Goal: Task Accomplishment & Management: Manage account settings

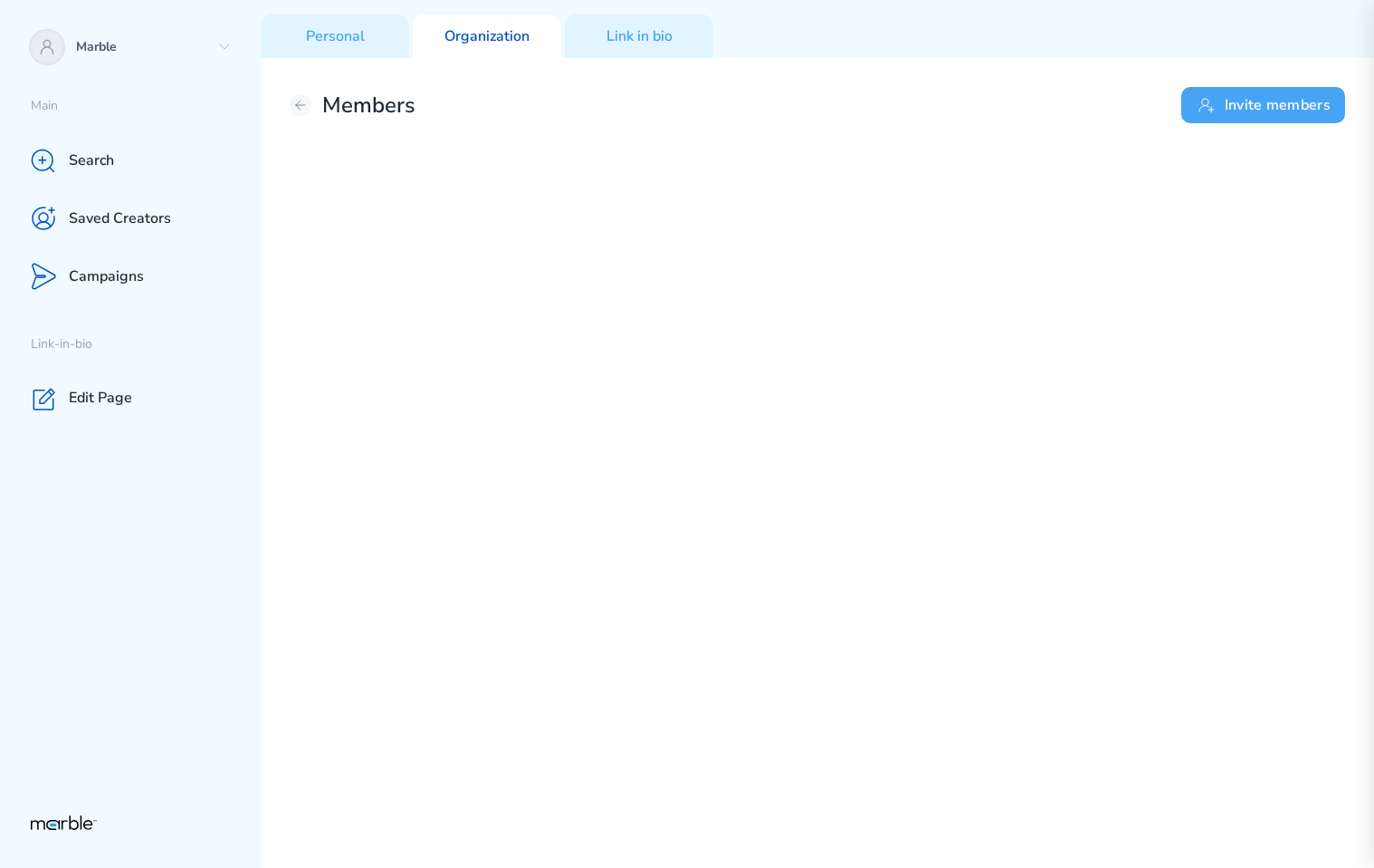
click at [1236, 106] on button "Invite members" at bounding box center [1263, 105] width 164 height 37
click at [1273, 97] on button "Invite members" at bounding box center [1263, 105] width 164 height 37
click at [1289, 108] on button "Invite members" at bounding box center [1263, 105] width 164 height 37
click at [1254, 100] on button "Invite members" at bounding box center [1263, 105] width 164 height 37
click at [1247, 105] on button "Invite members" at bounding box center [1263, 105] width 164 height 37
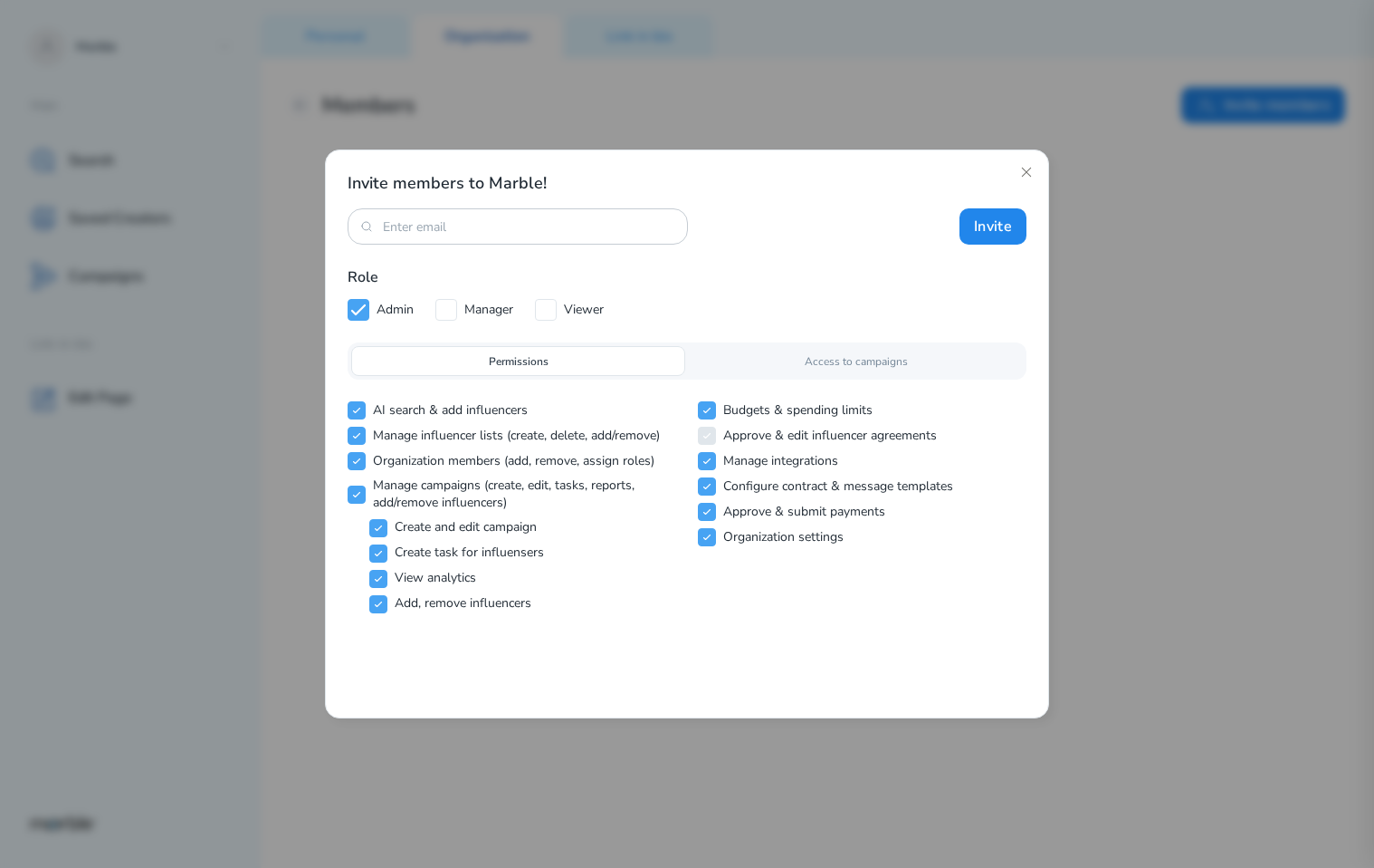
click at [807, 370] on div "Access to campaigns" at bounding box center [855, 360] width 334 height 30
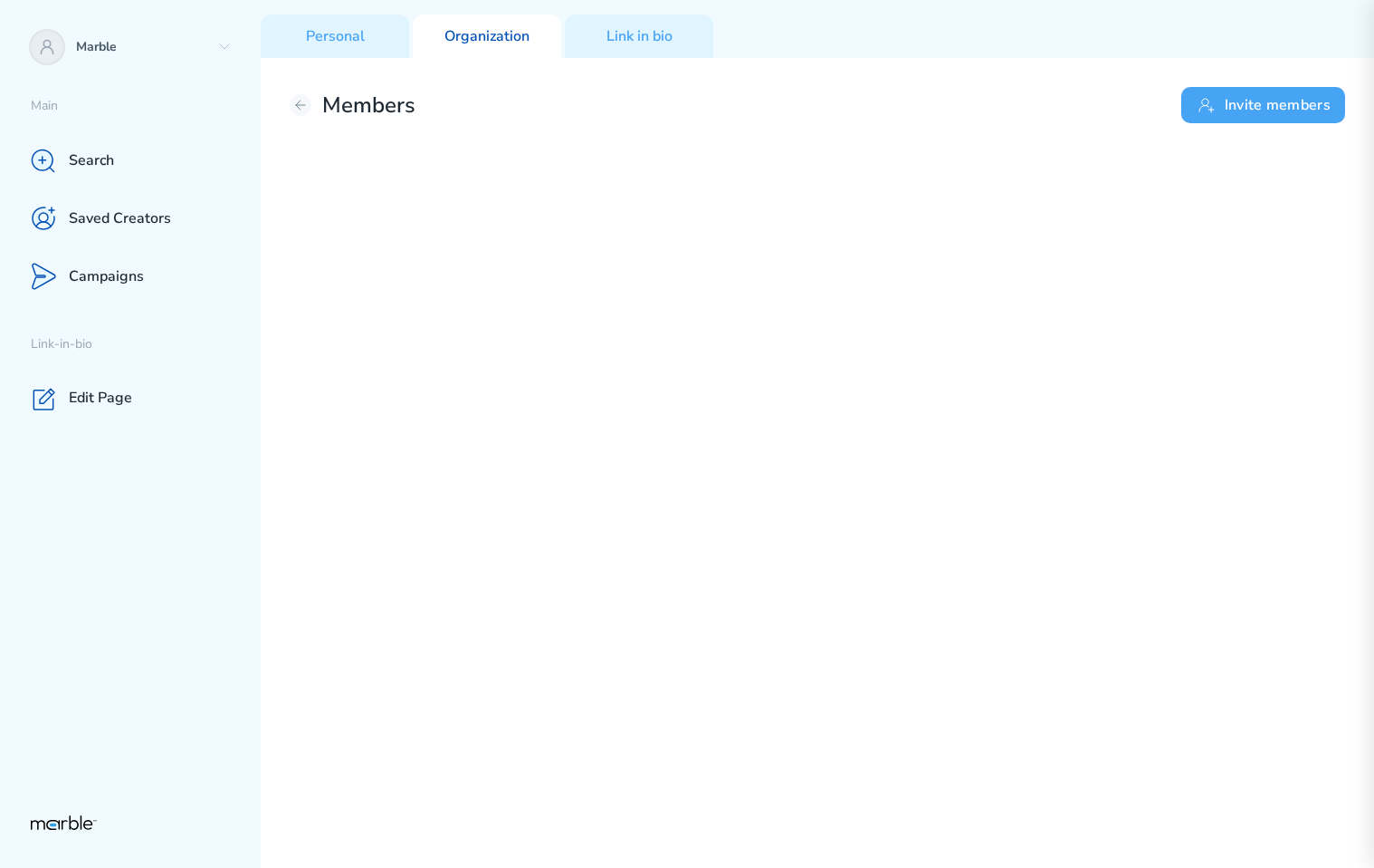
click at [1248, 103] on button "Invite members" at bounding box center [1263, 105] width 164 height 37
click at [1302, 105] on button "Invite members" at bounding box center [1263, 105] width 164 height 37
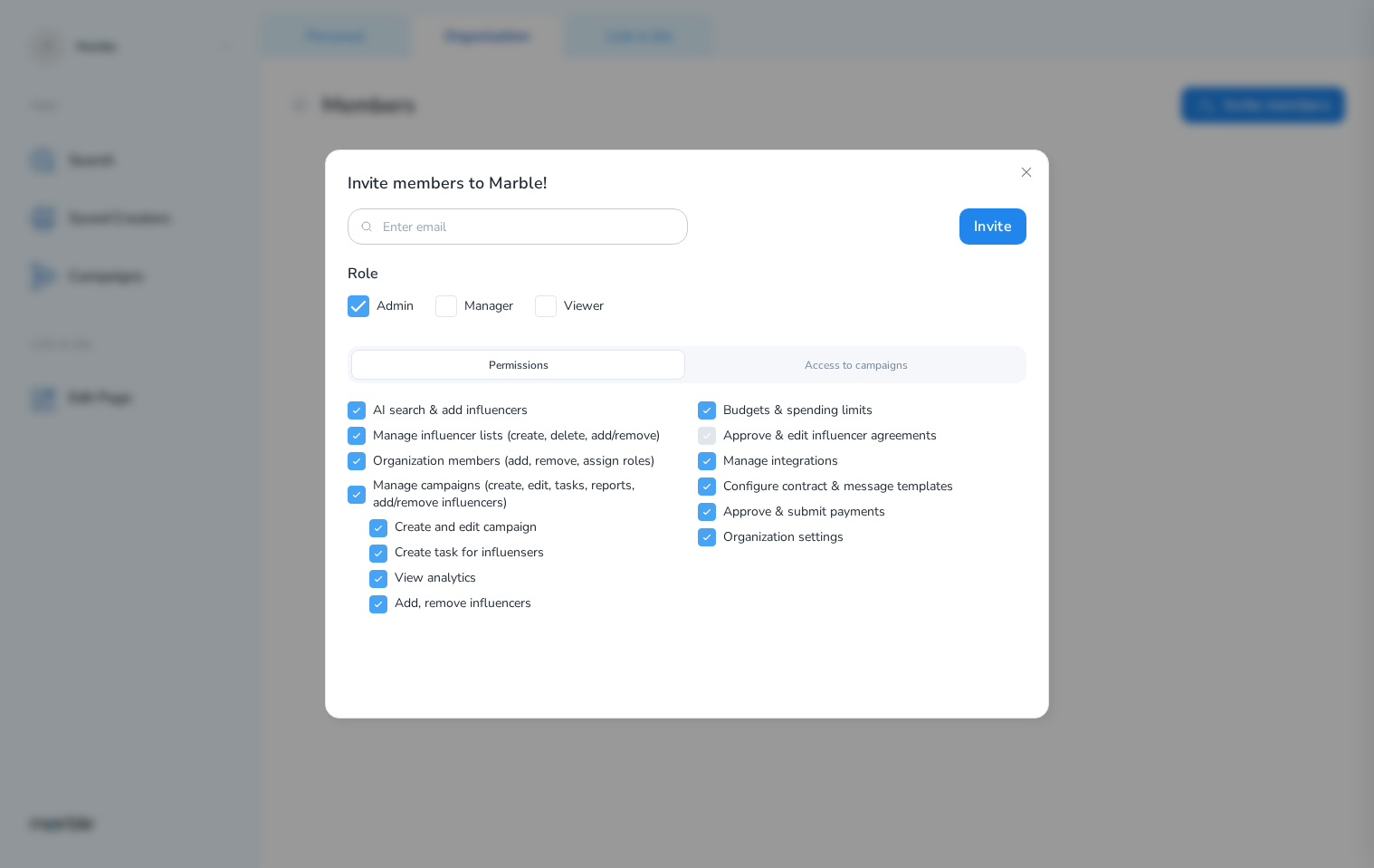
click at [858, 372] on div "Access to campaigns" at bounding box center [855, 364] width 334 height 30
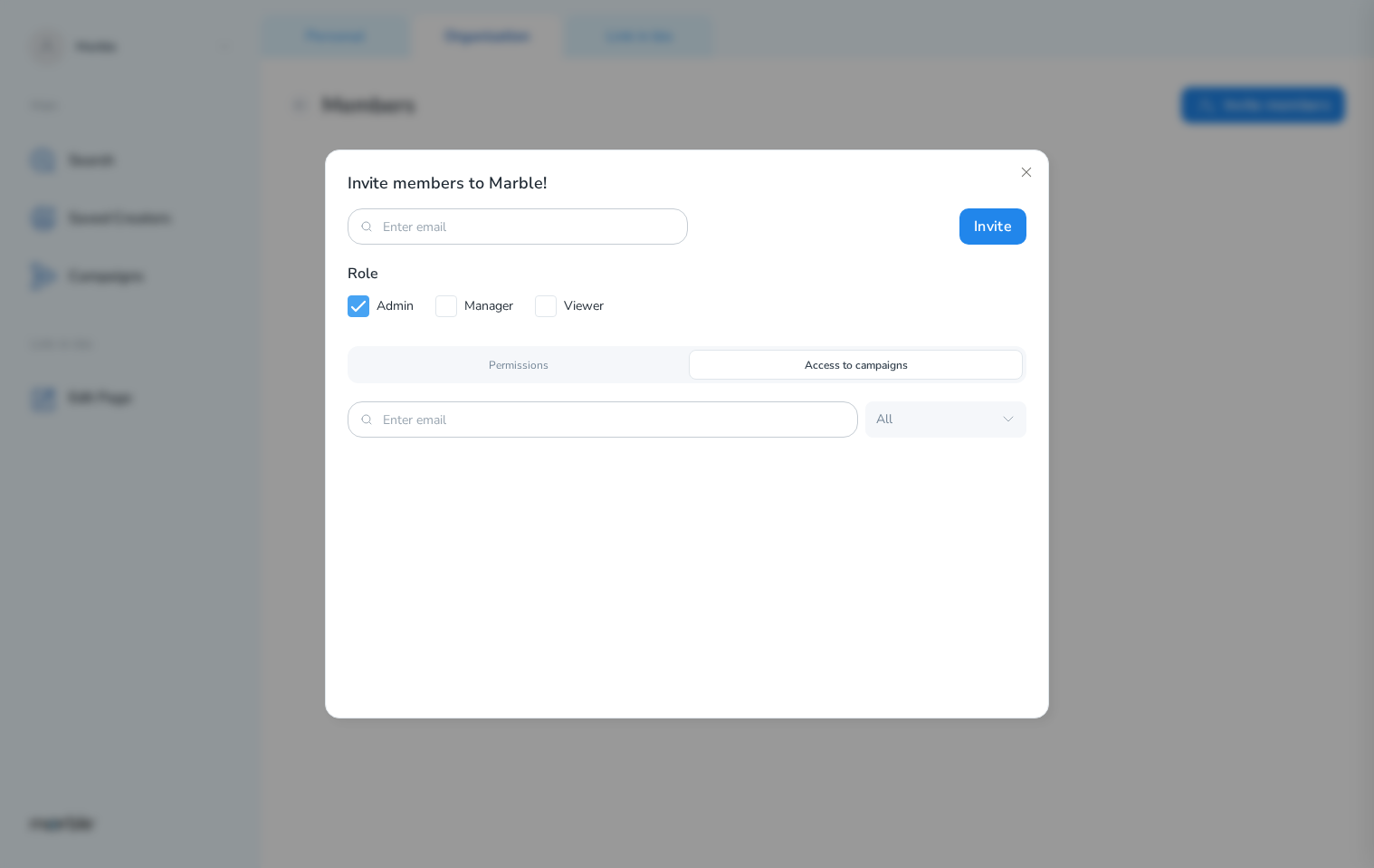
click at [645, 361] on div "Permissions" at bounding box center [518, 364] width 334 height 30
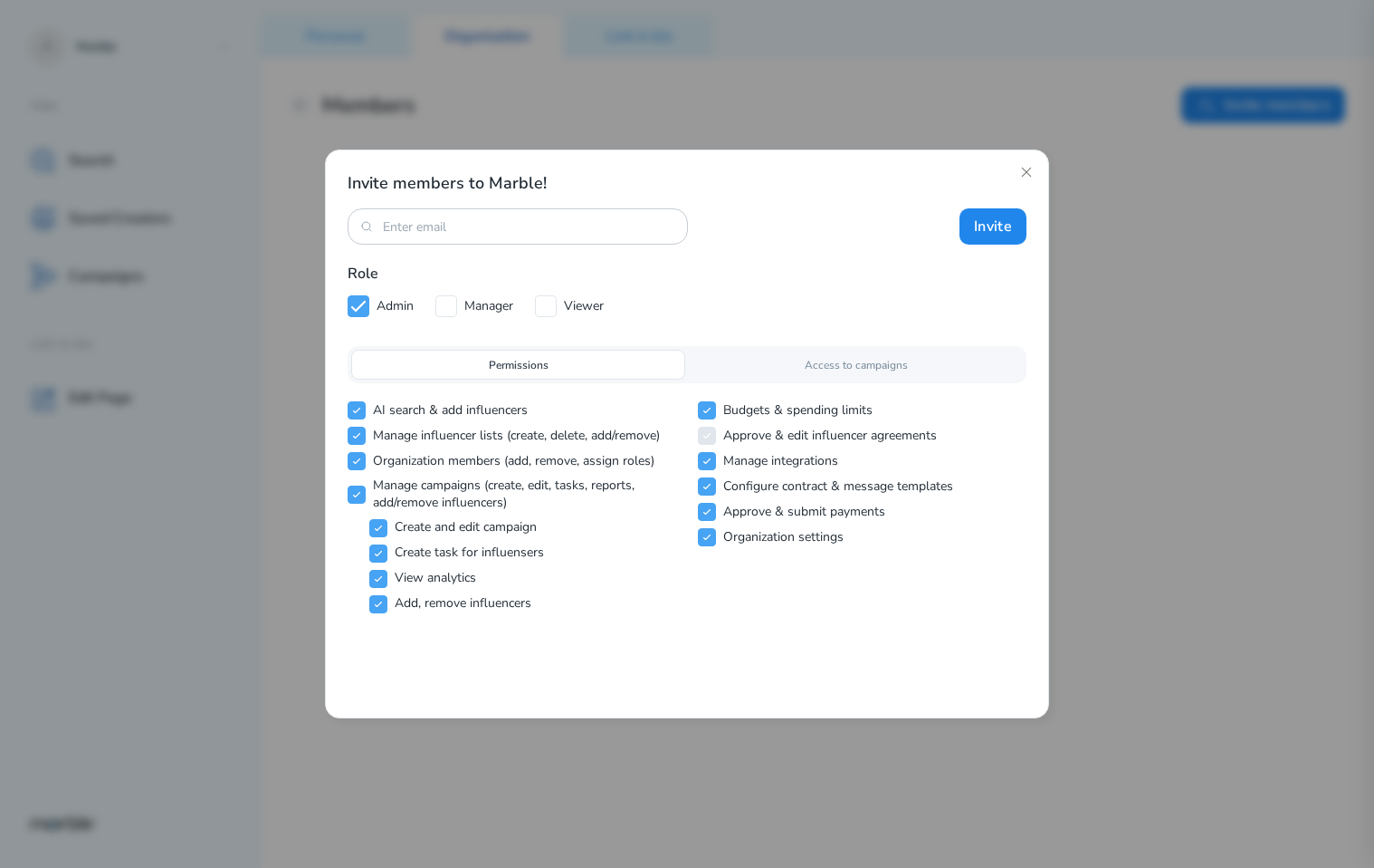
click at [762, 366] on div "Access to campaigns" at bounding box center [855, 364] width 334 height 30
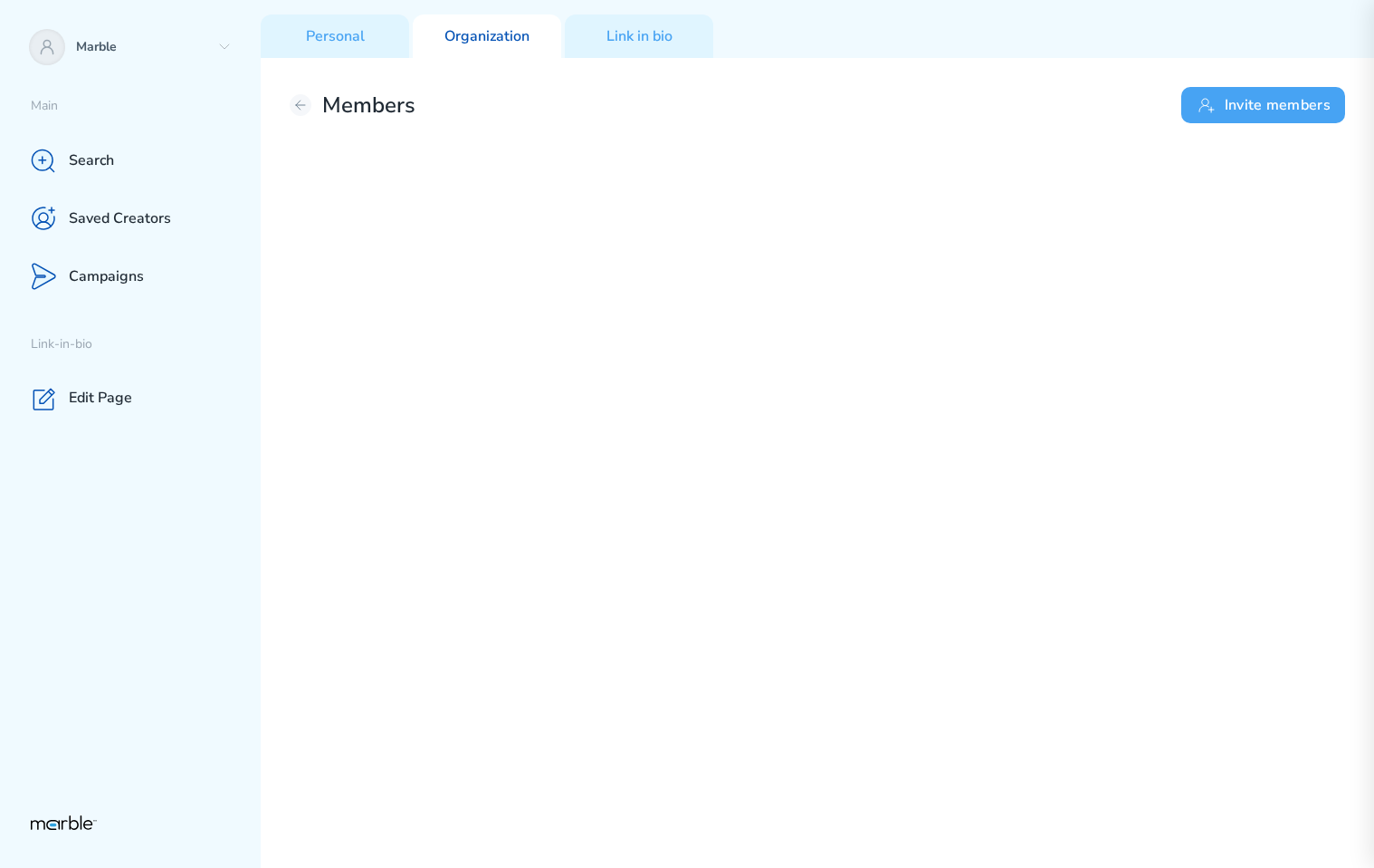
click at [1285, 100] on button "Invite members" at bounding box center [1263, 105] width 164 height 37
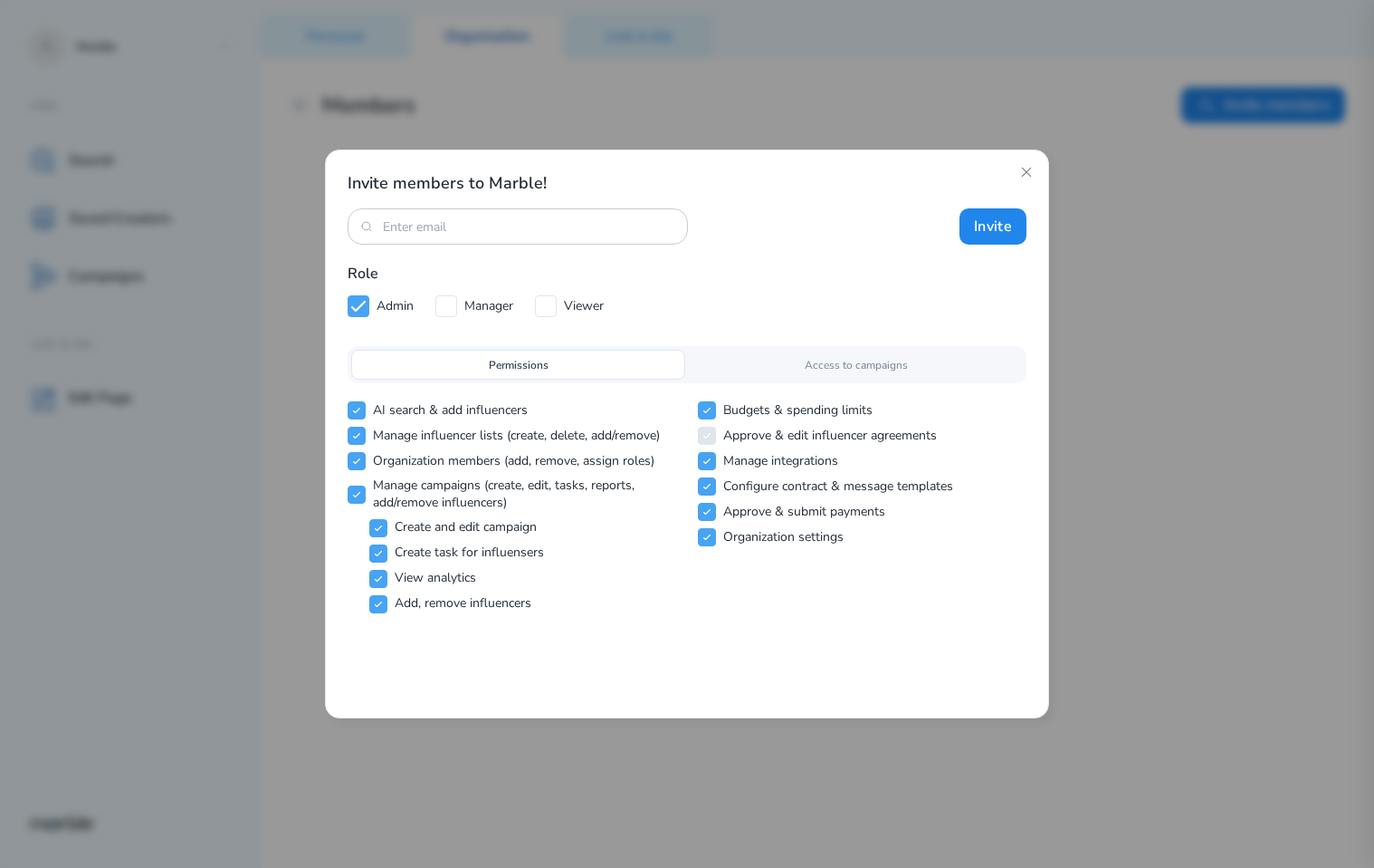
click at [738, 370] on div "Access to campaigns" at bounding box center [855, 364] width 334 height 30
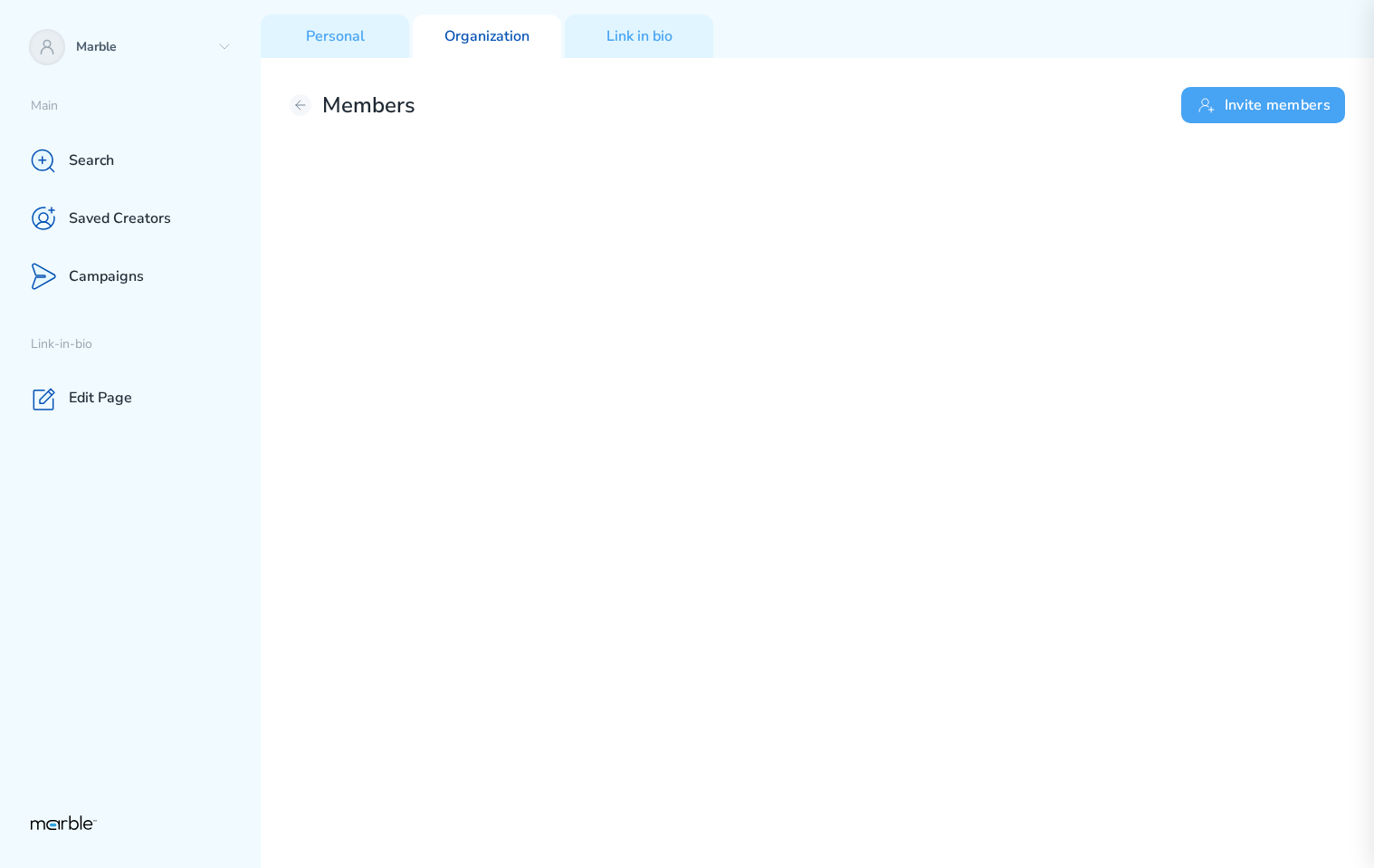
click at [1261, 109] on button "Invite members" at bounding box center [1263, 105] width 164 height 37
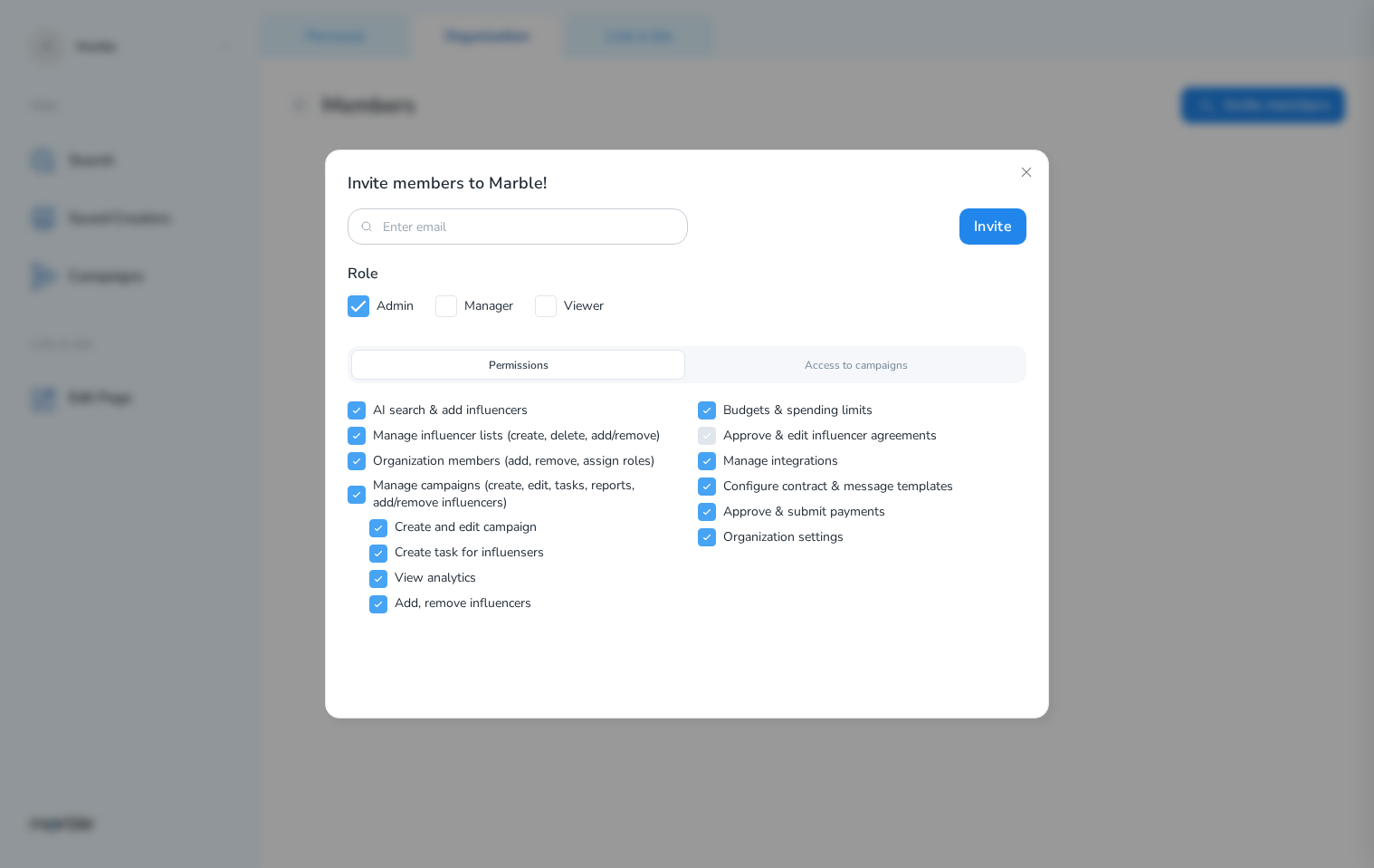
click at [850, 369] on p "Access to campaigns" at bounding box center [856, 365] width 103 height 16
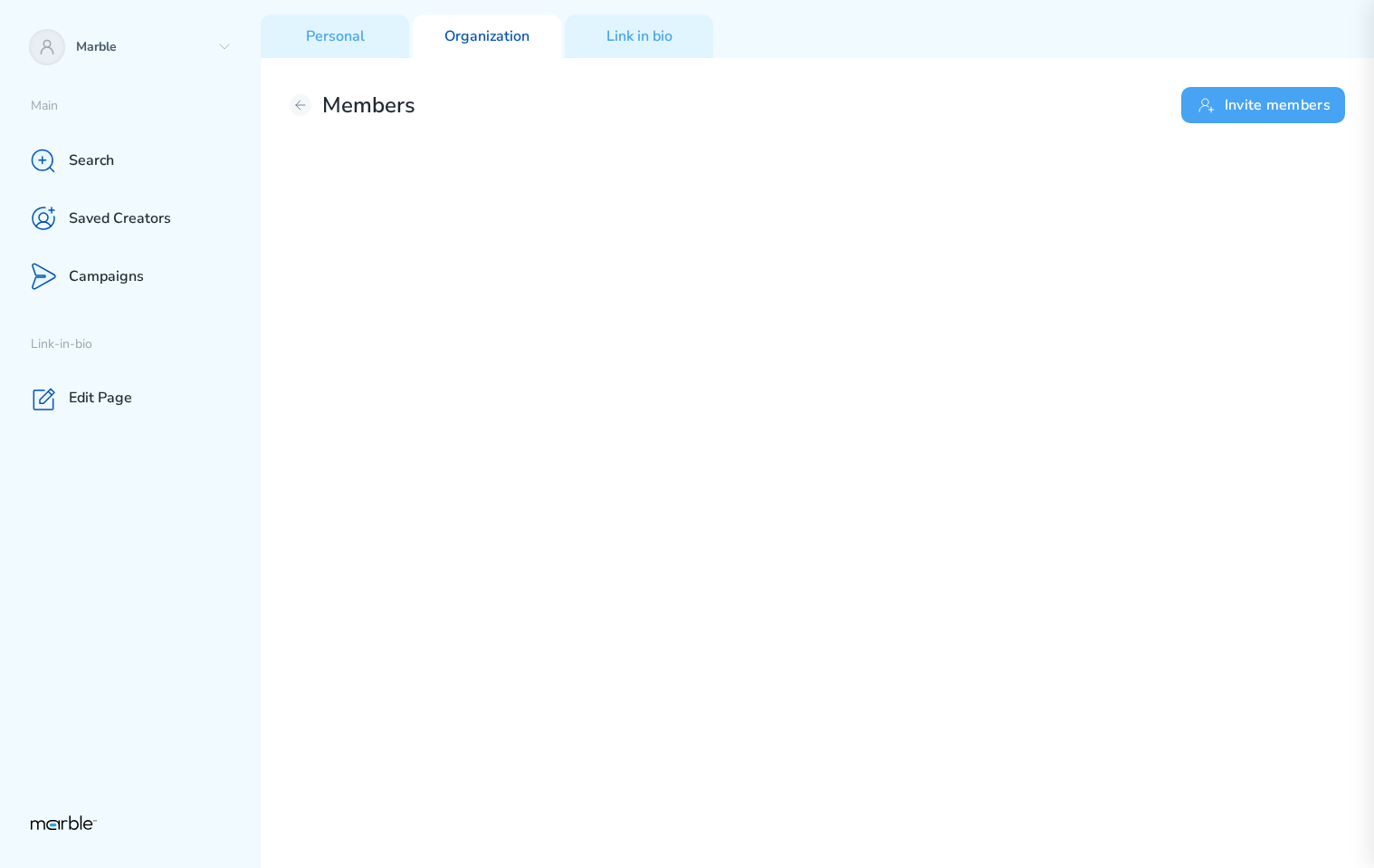
click at [1281, 107] on button "Invite members" at bounding box center [1263, 105] width 164 height 37
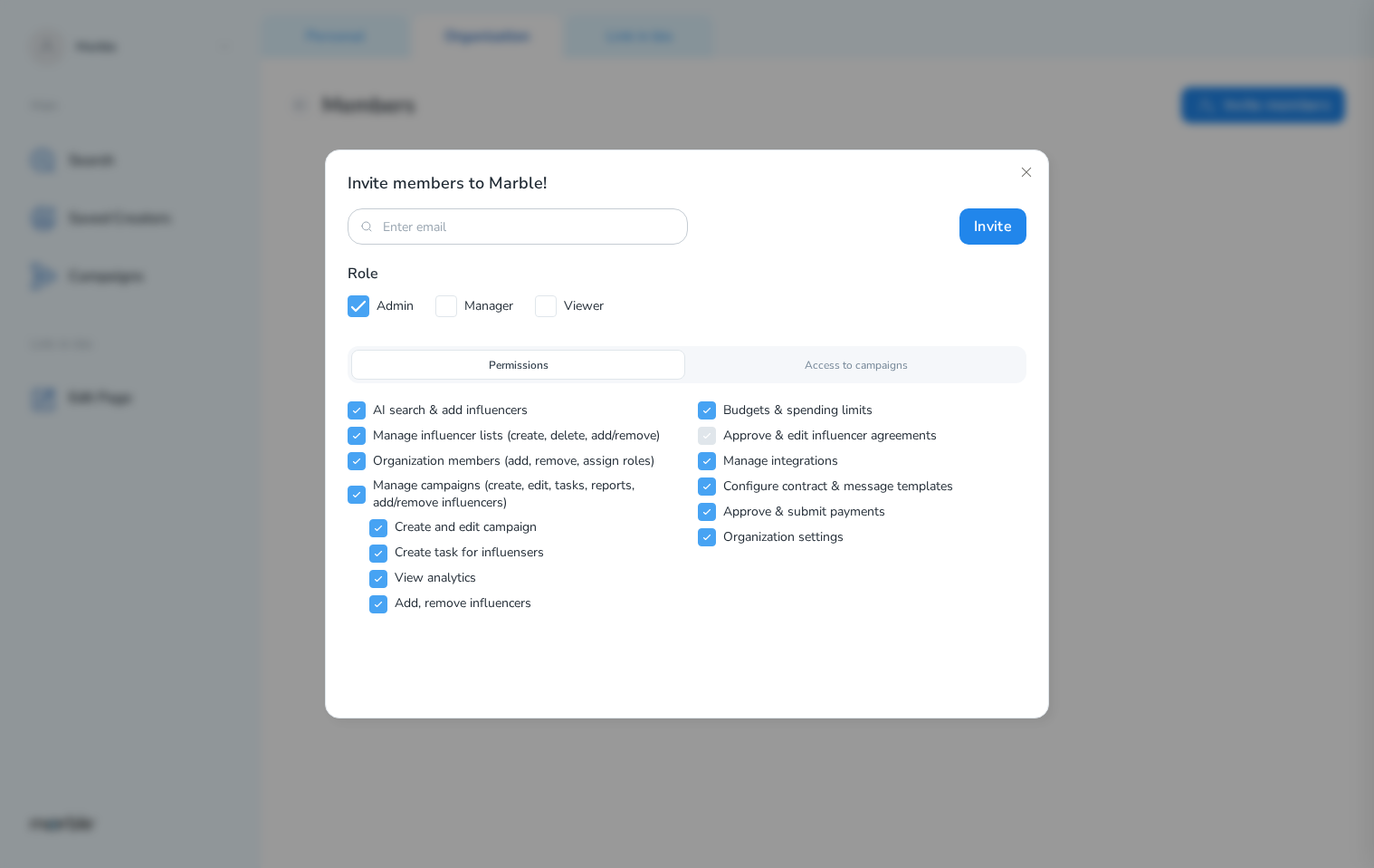
click at [808, 368] on p "Access to campaigns" at bounding box center [856, 365] width 103 height 16
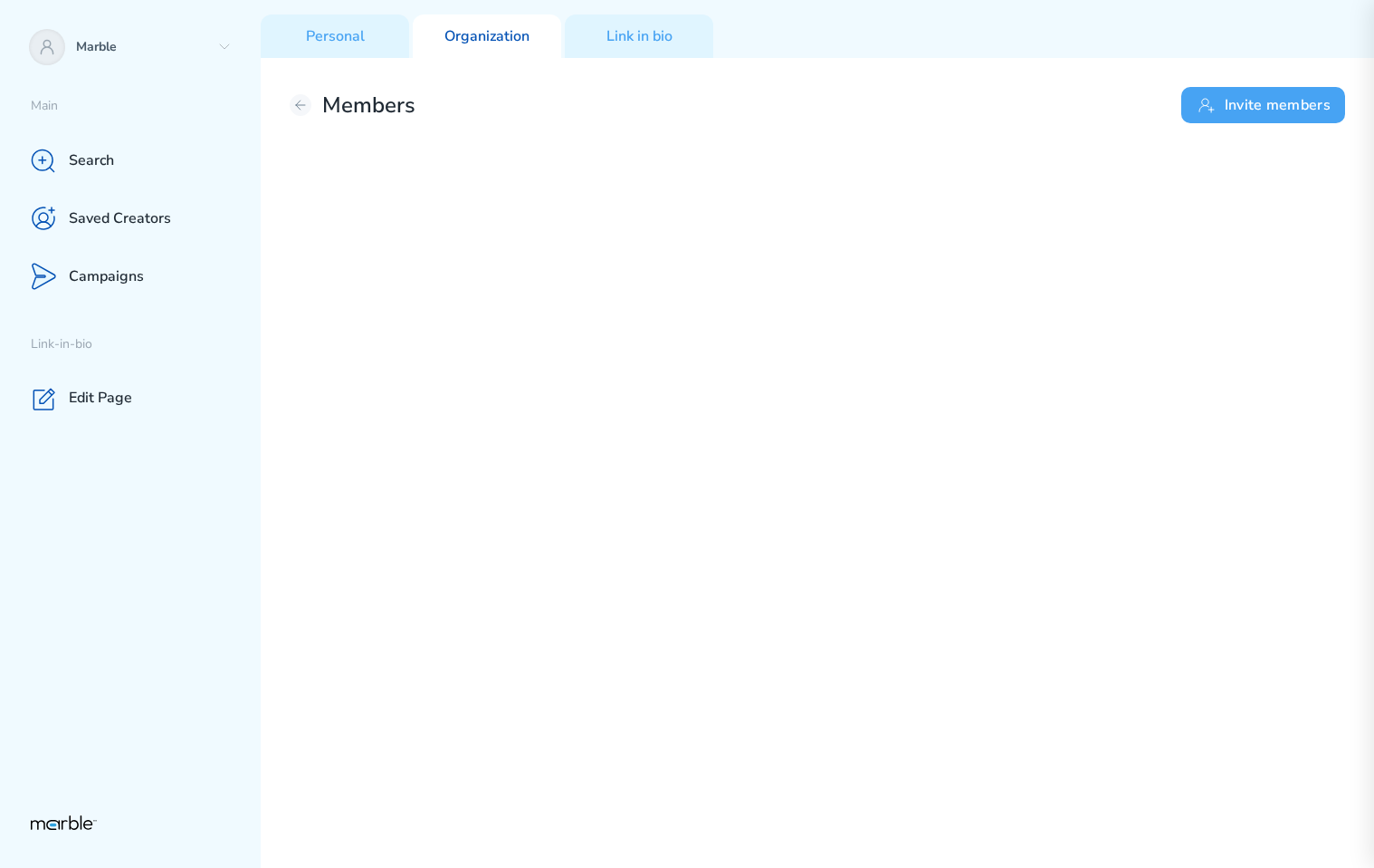
click at [1252, 108] on button "Invite members" at bounding box center [1263, 105] width 164 height 37
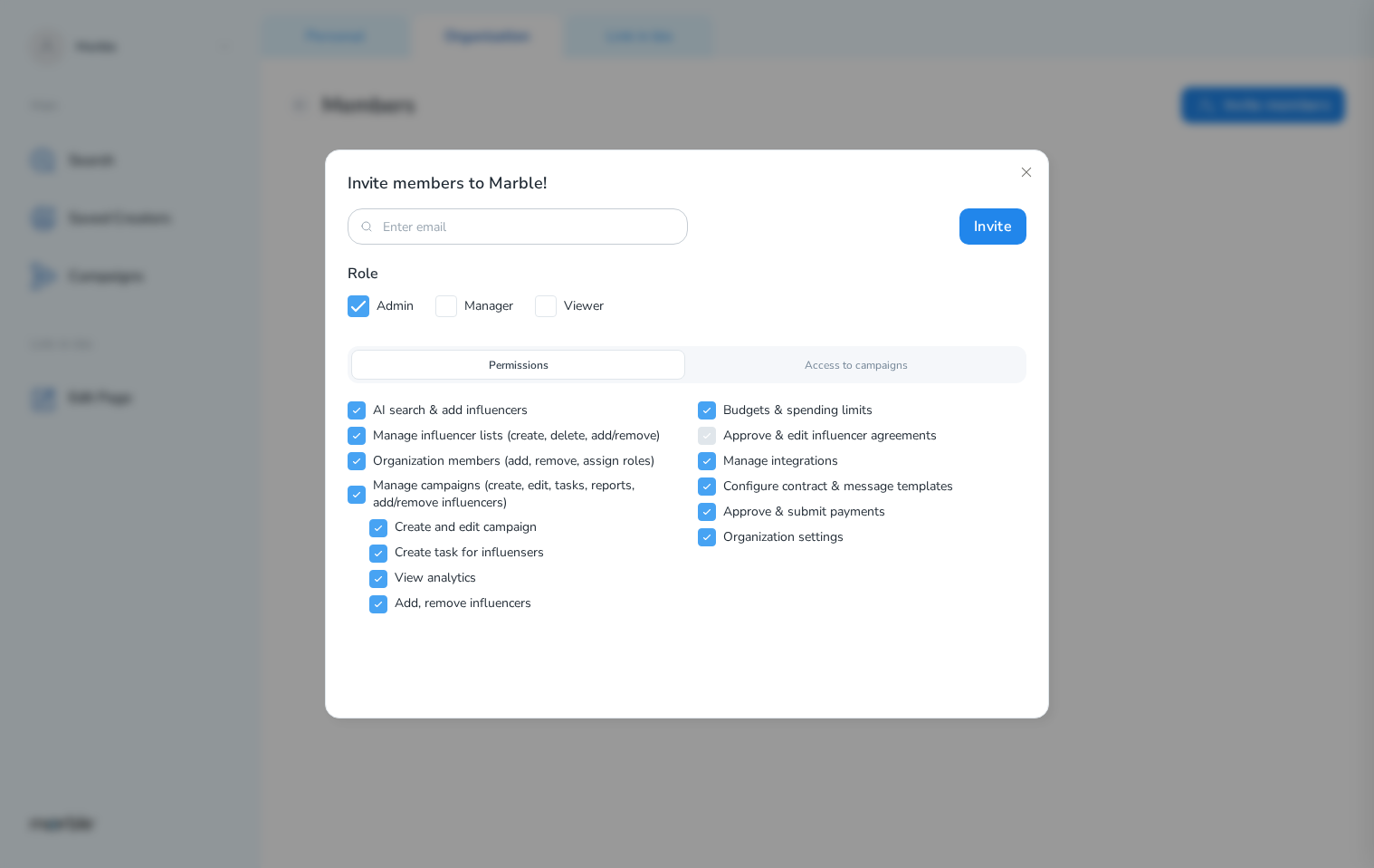
click at [796, 360] on div "Access to campaigns" at bounding box center [855, 364] width 334 height 30
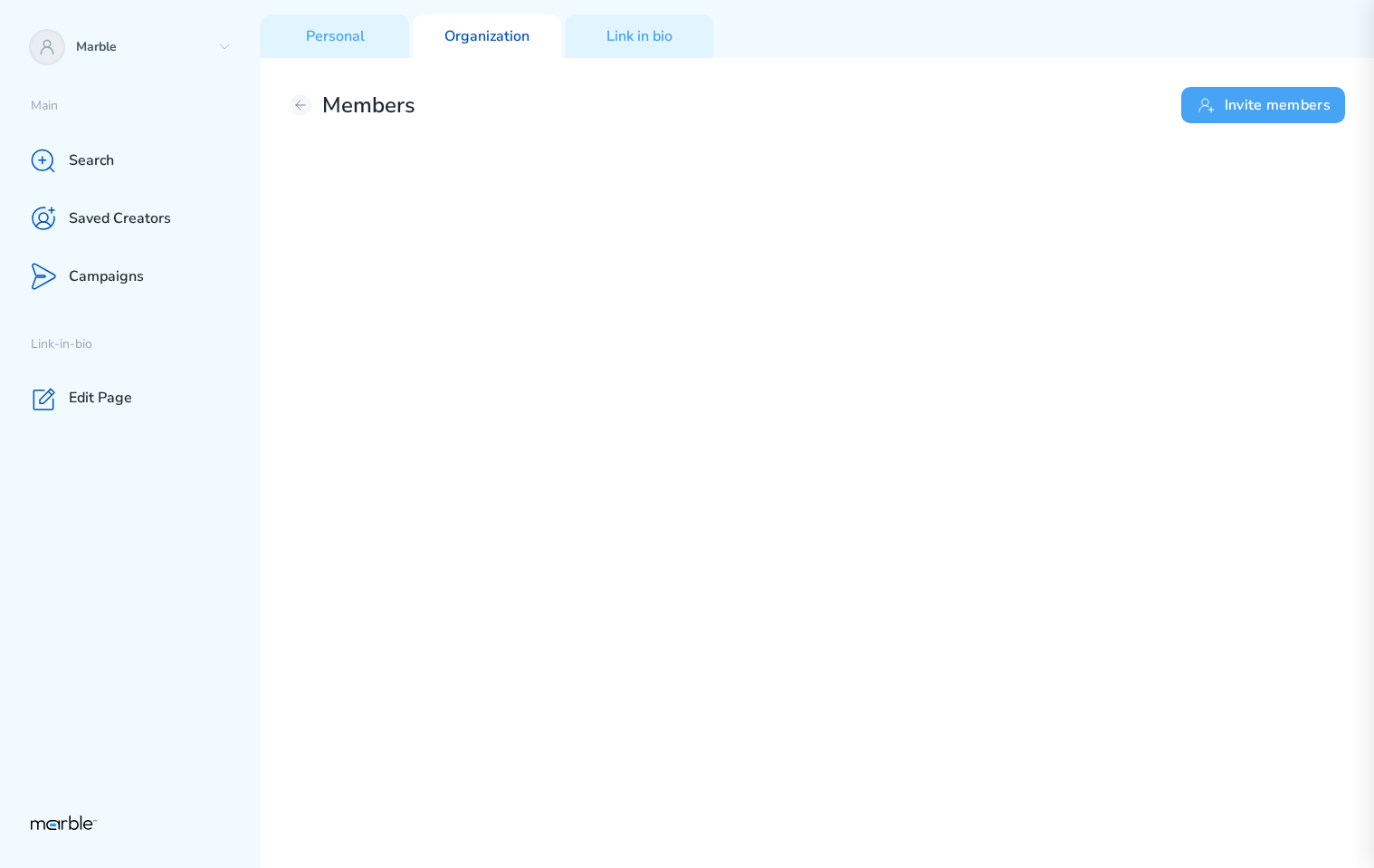
click at [1228, 106] on button "Invite members" at bounding box center [1263, 105] width 164 height 37
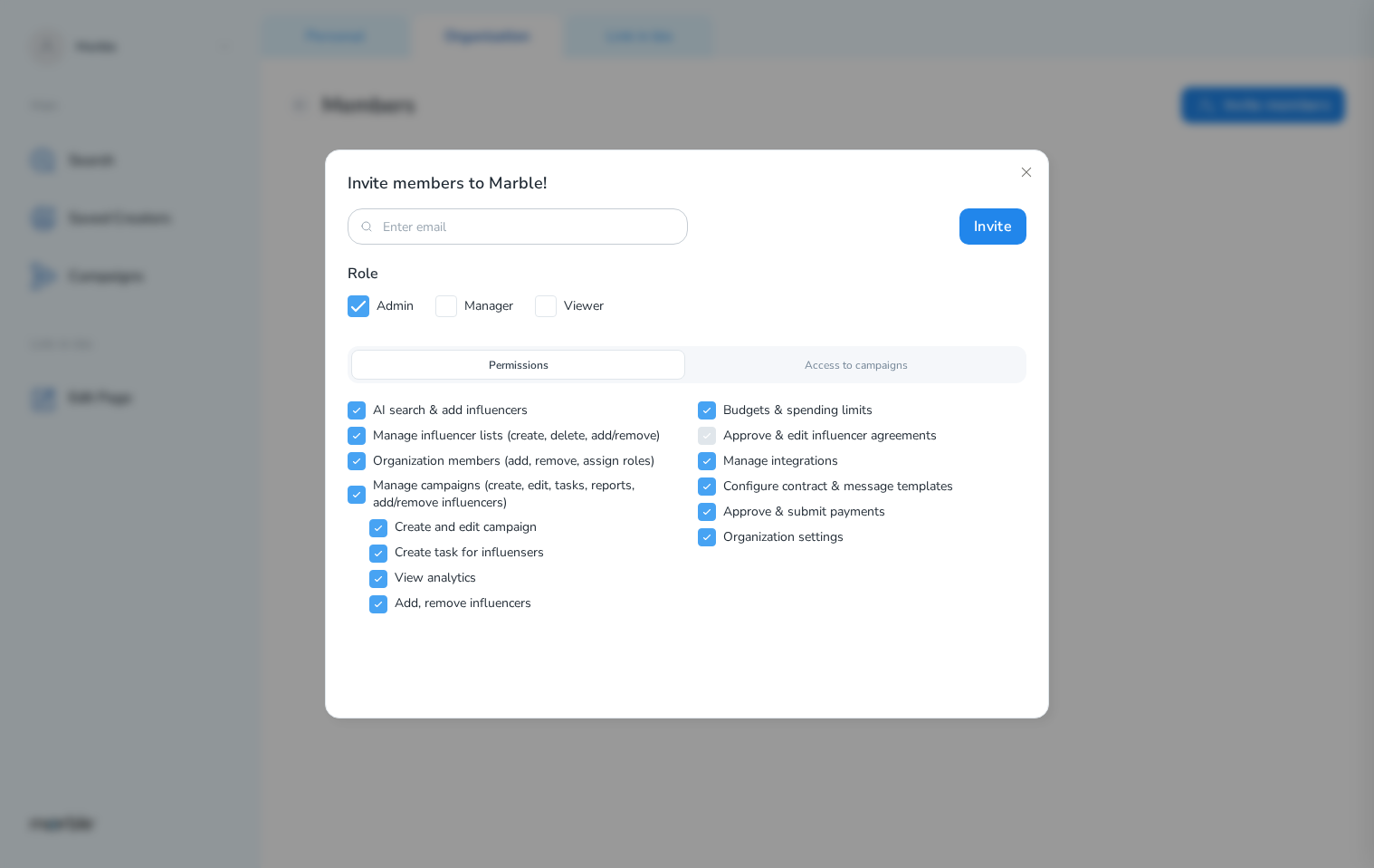
click at [761, 370] on div "Access to campaigns" at bounding box center [855, 364] width 334 height 30
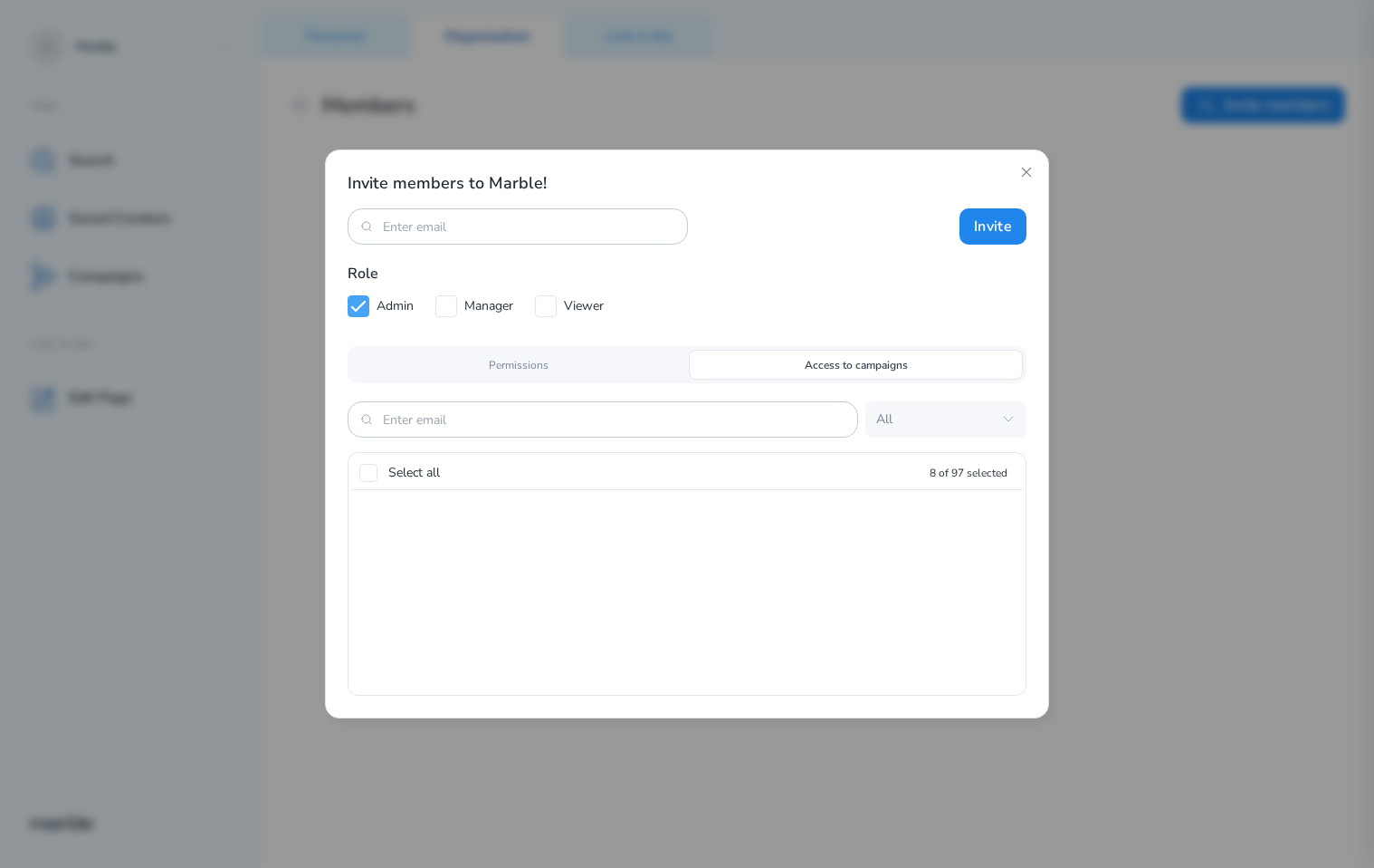
click at [618, 361] on div "Permissions" at bounding box center [518, 364] width 334 height 30
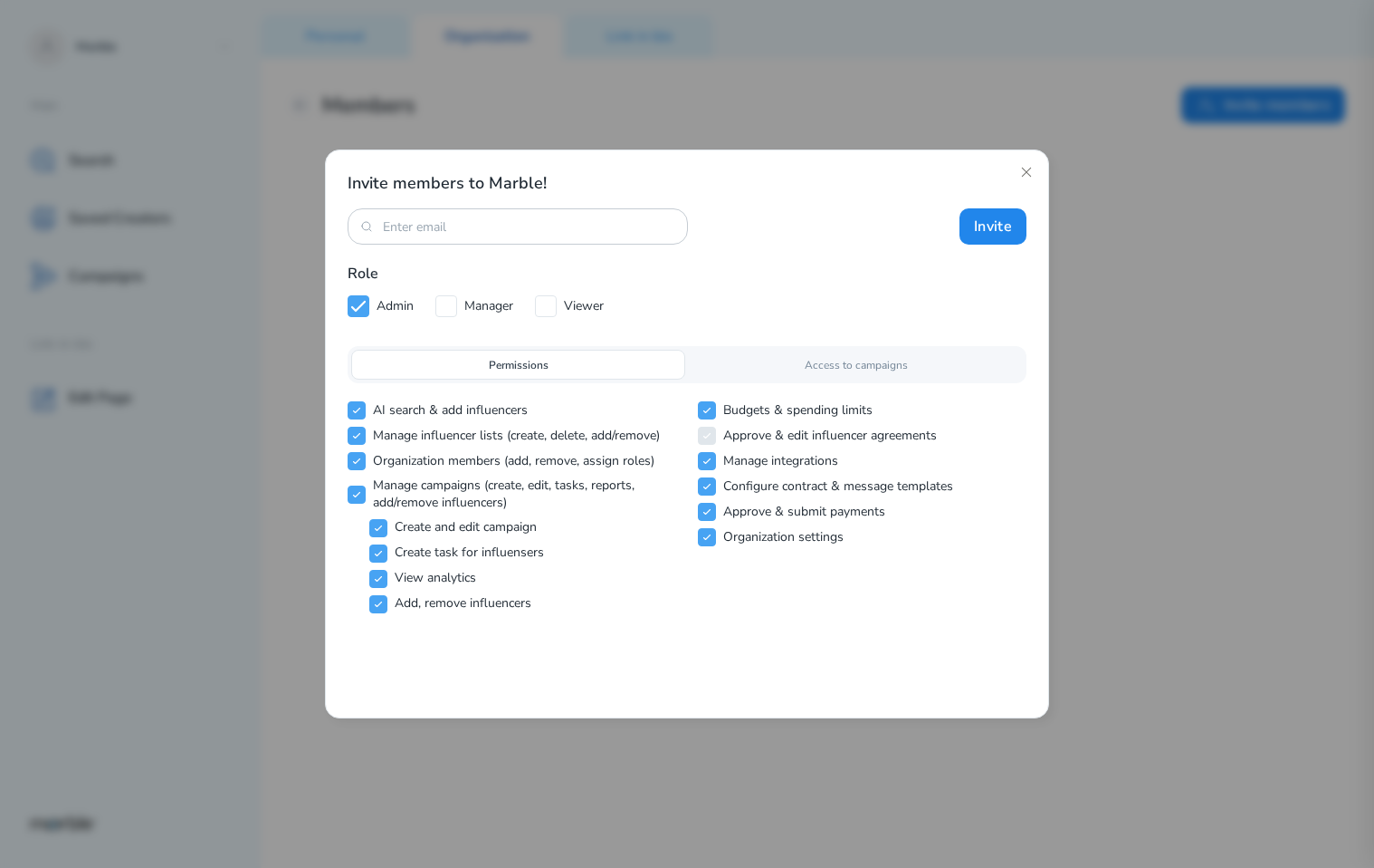
click at [745, 365] on div "Access to campaigns" at bounding box center [855, 364] width 334 height 30
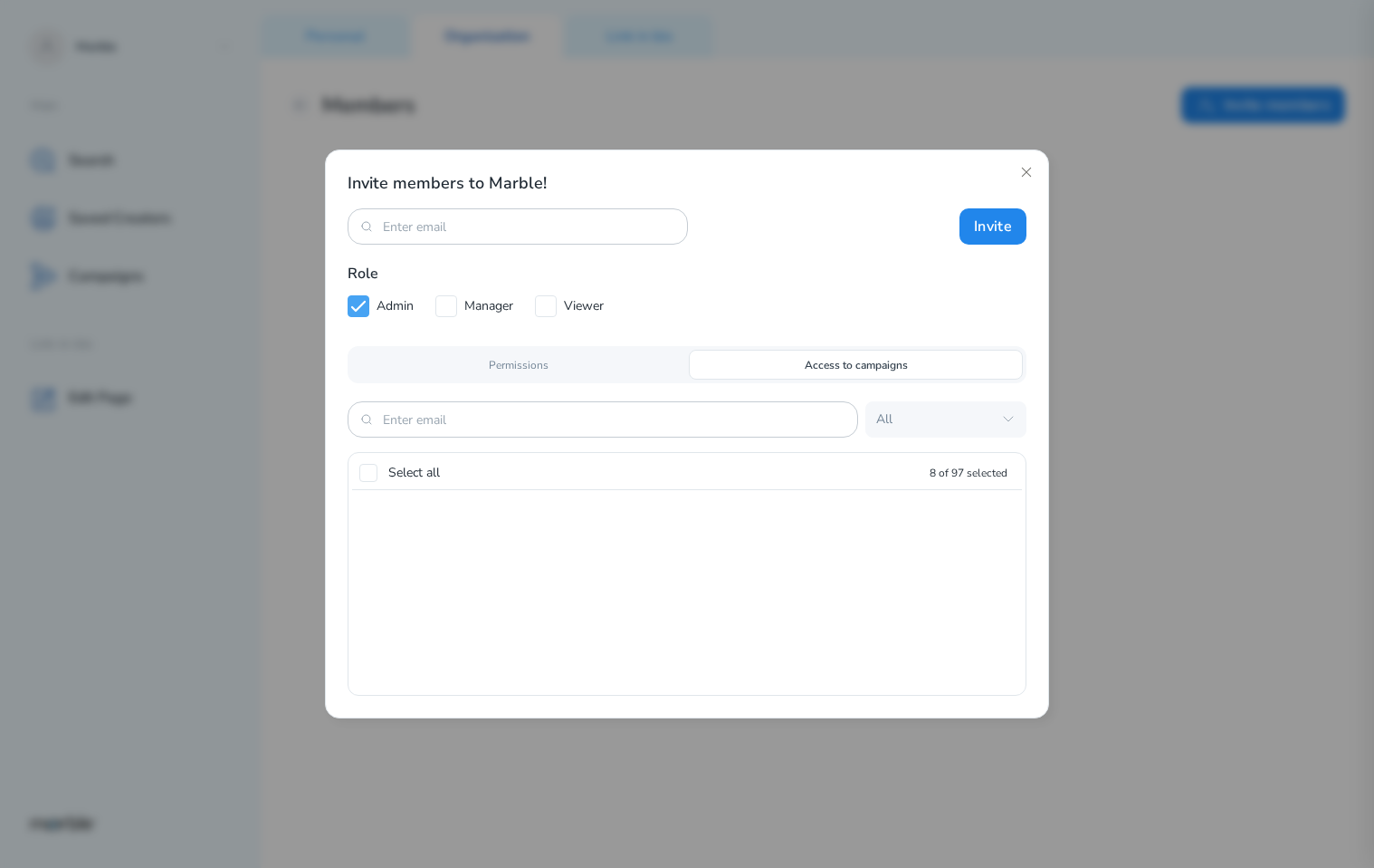
click at [607, 358] on div "Permissions" at bounding box center [518, 364] width 334 height 30
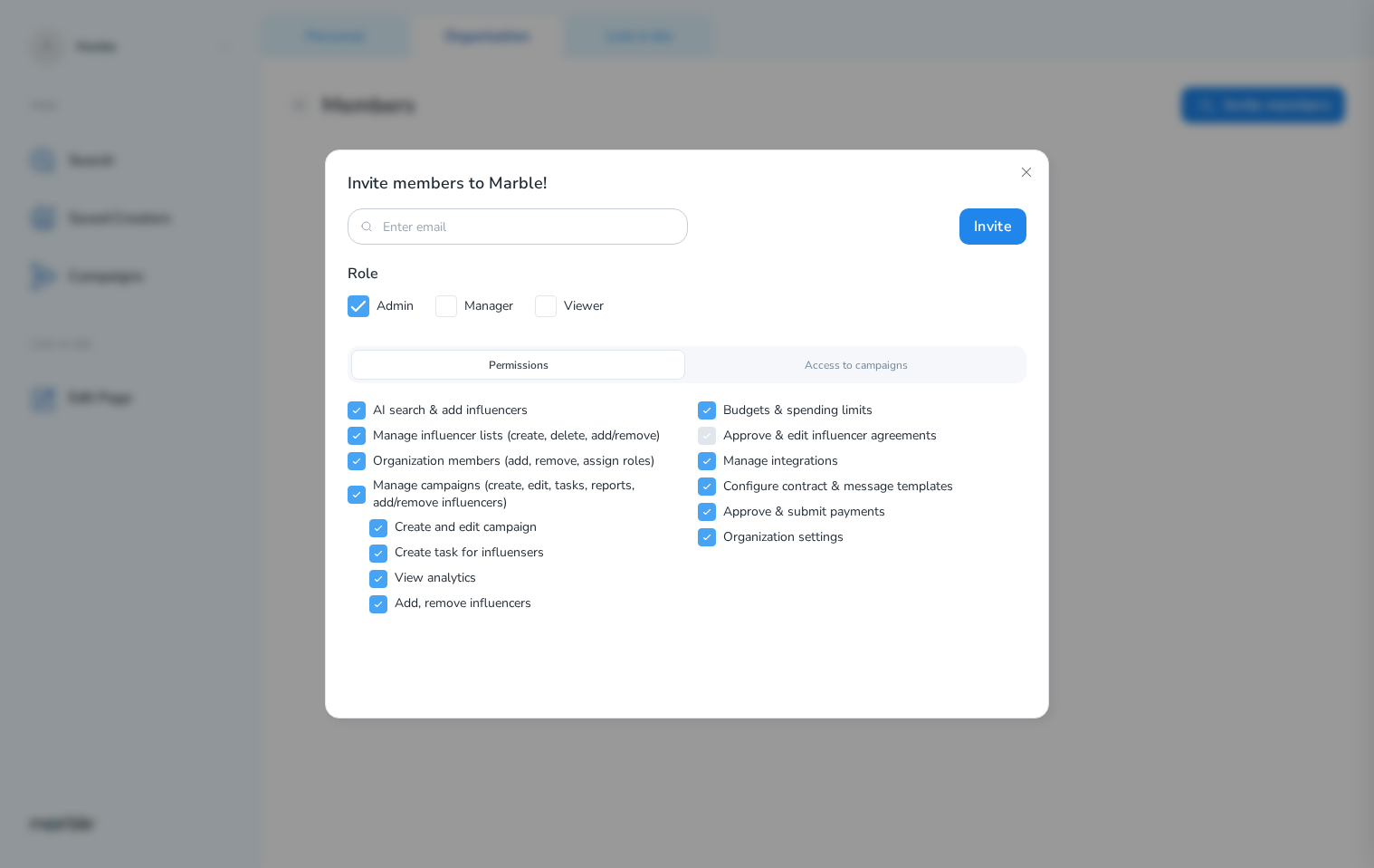
click at [789, 364] on div "Access to campaigns" at bounding box center [855, 364] width 334 height 30
click at [879, 369] on p "Access to campaigns" at bounding box center [856, 365] width 103 height 16
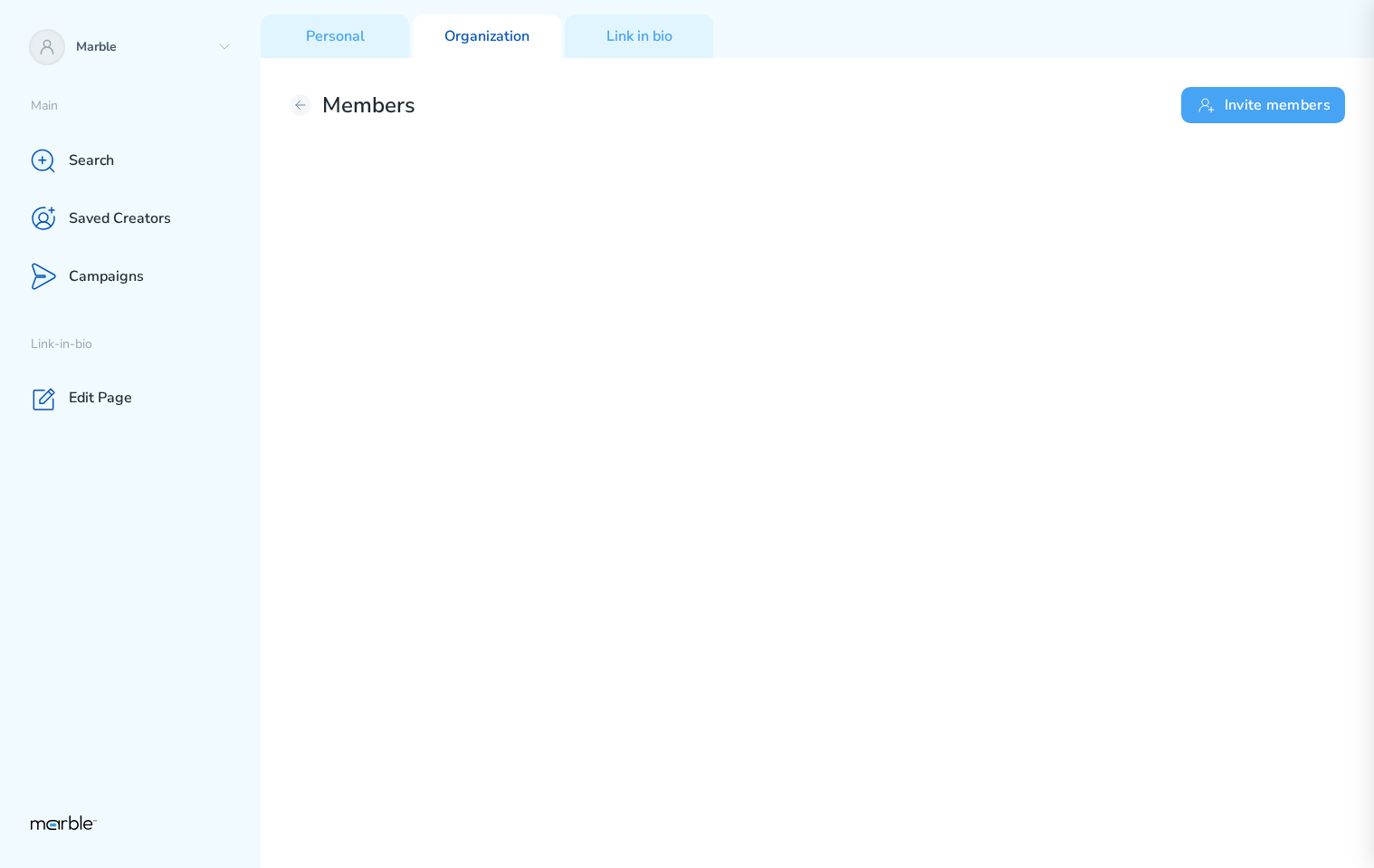
click at [1232, 111] on button "Invite members" at bounding box center [1263, 105] width 164 height 37
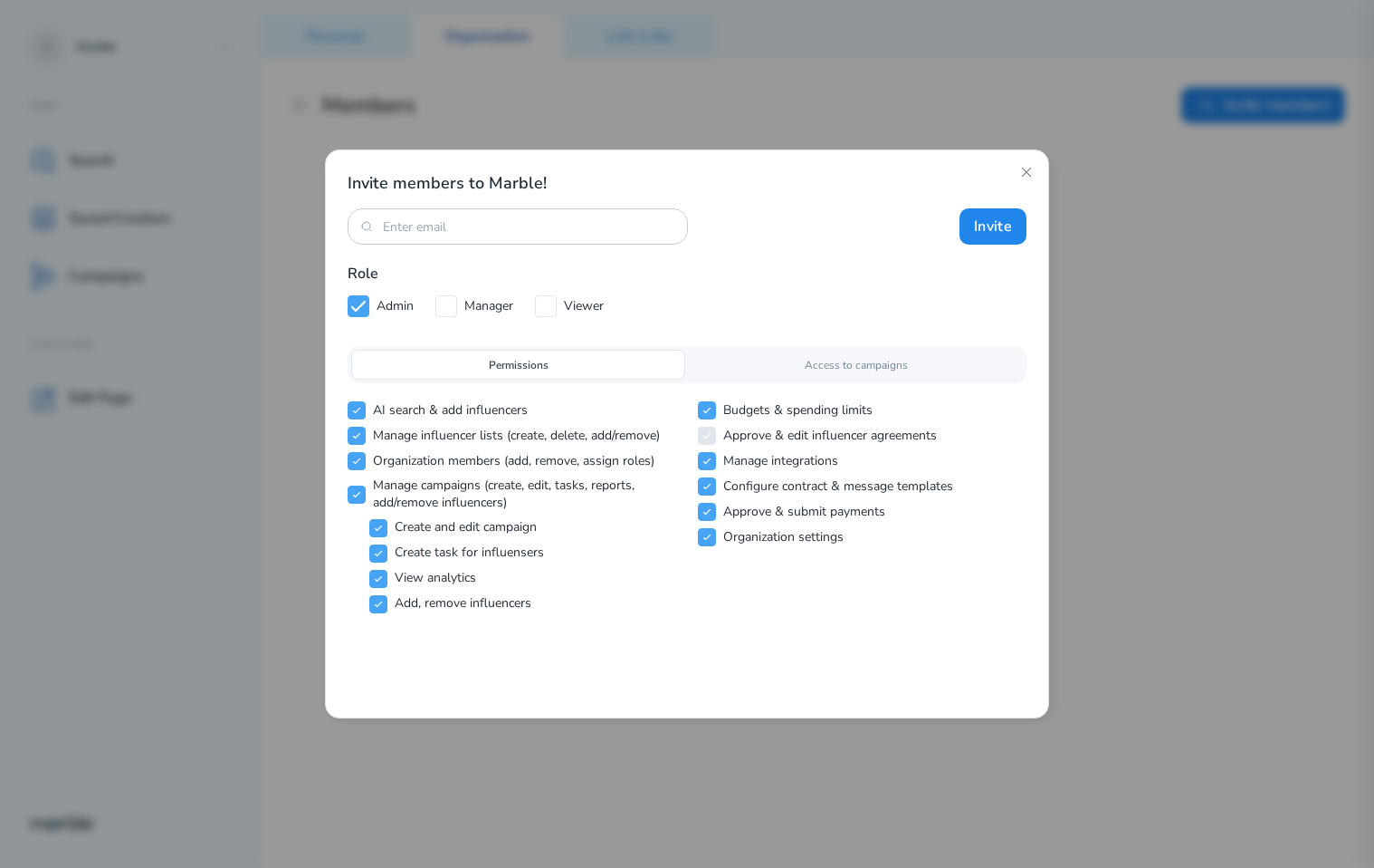
click at [870, 371] on p "Access to campaigns" at bounding box center [856, 365] width 103 height 16
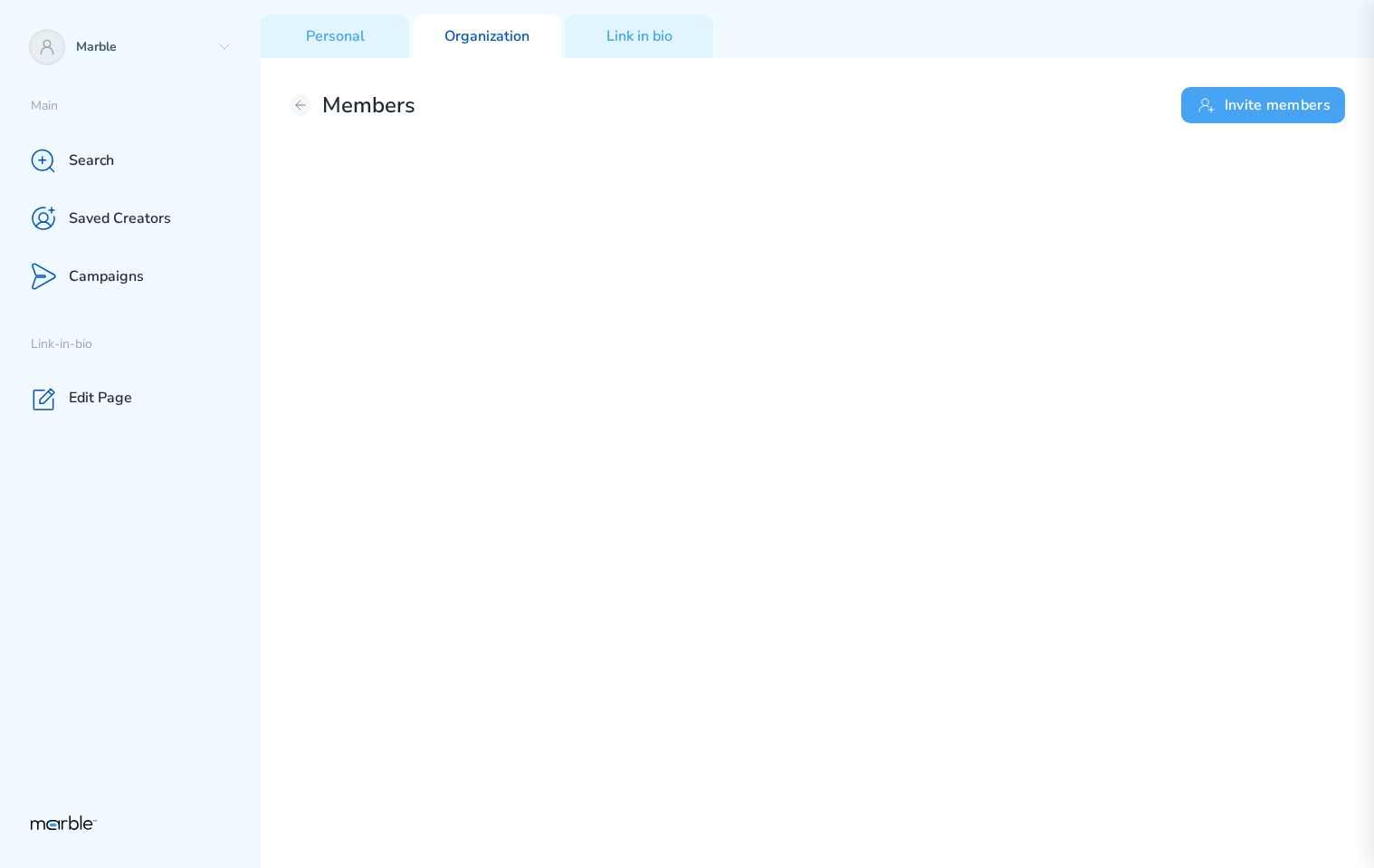
click at [1257, 108] on button "Invite members" at bounding box center [1263, 105] width 164 height 37
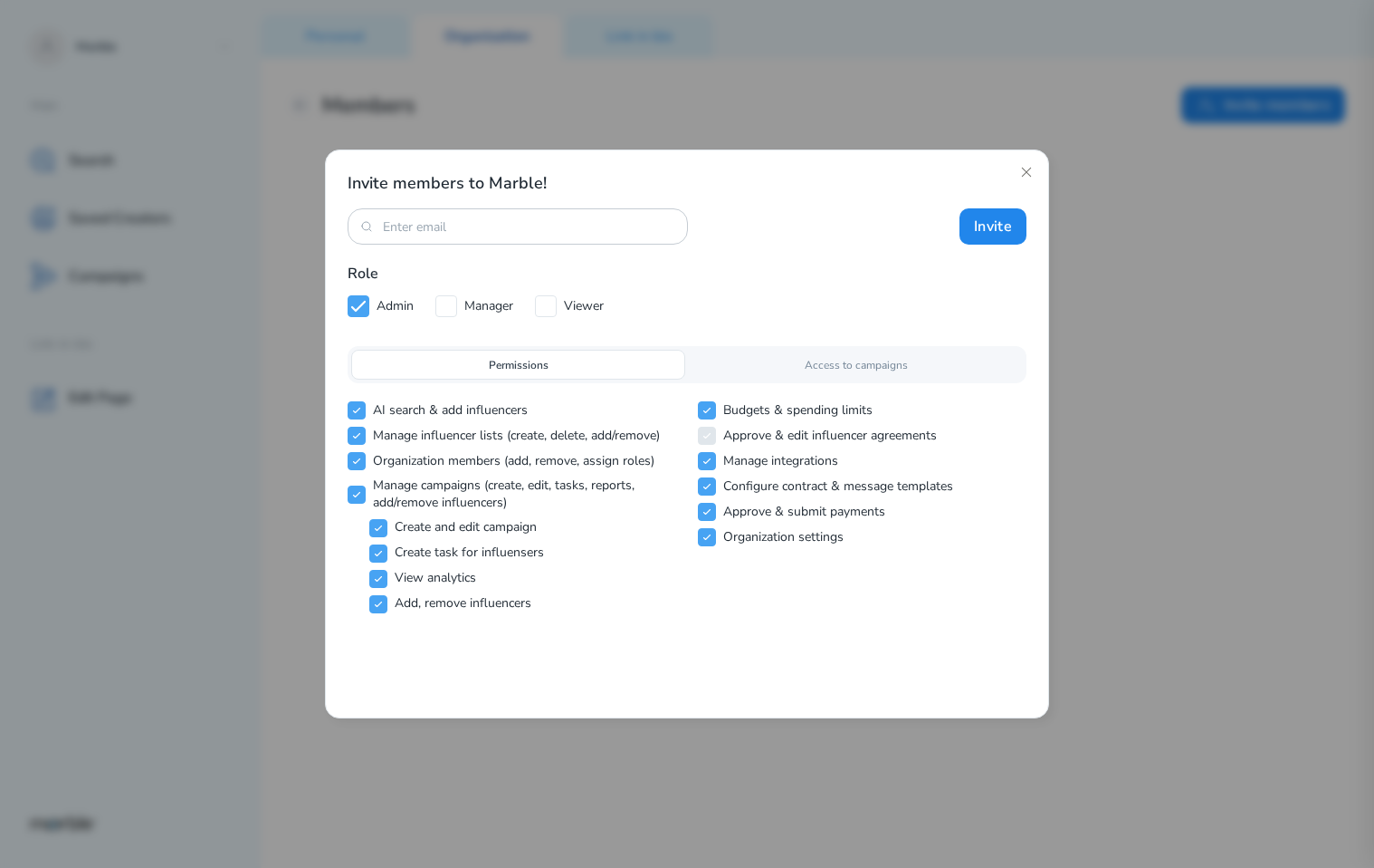
click at [815, 361] on p "Access to campaigns" at bounding box center [856, 365] width 103 height 16
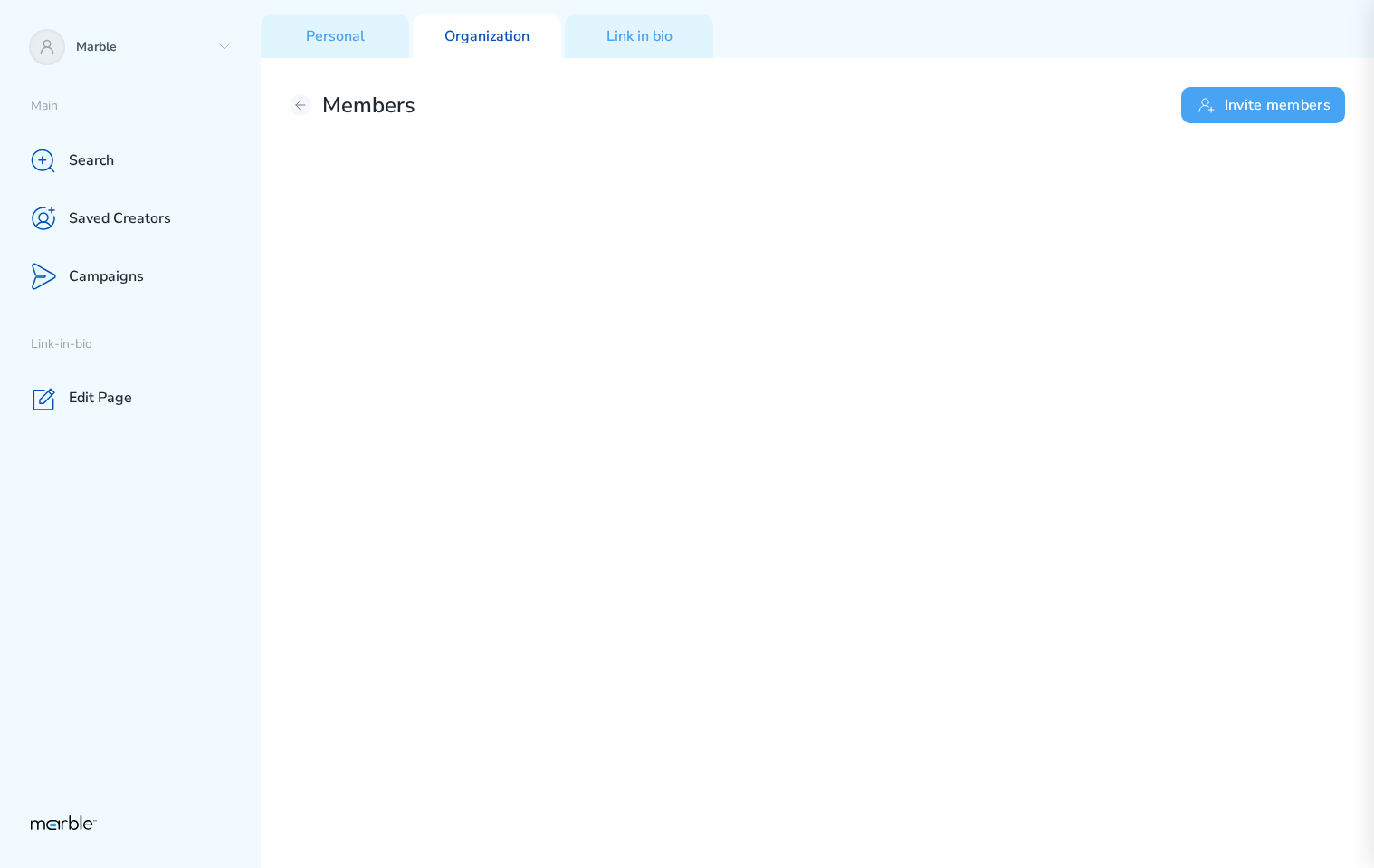
click at [1259, 106] on button "Invite members" at bounding box center [1263, 105] width 164 height 37
click at [1262, 100] on button "Invite members" at bounding box center [1263, 105] width 164 height 37
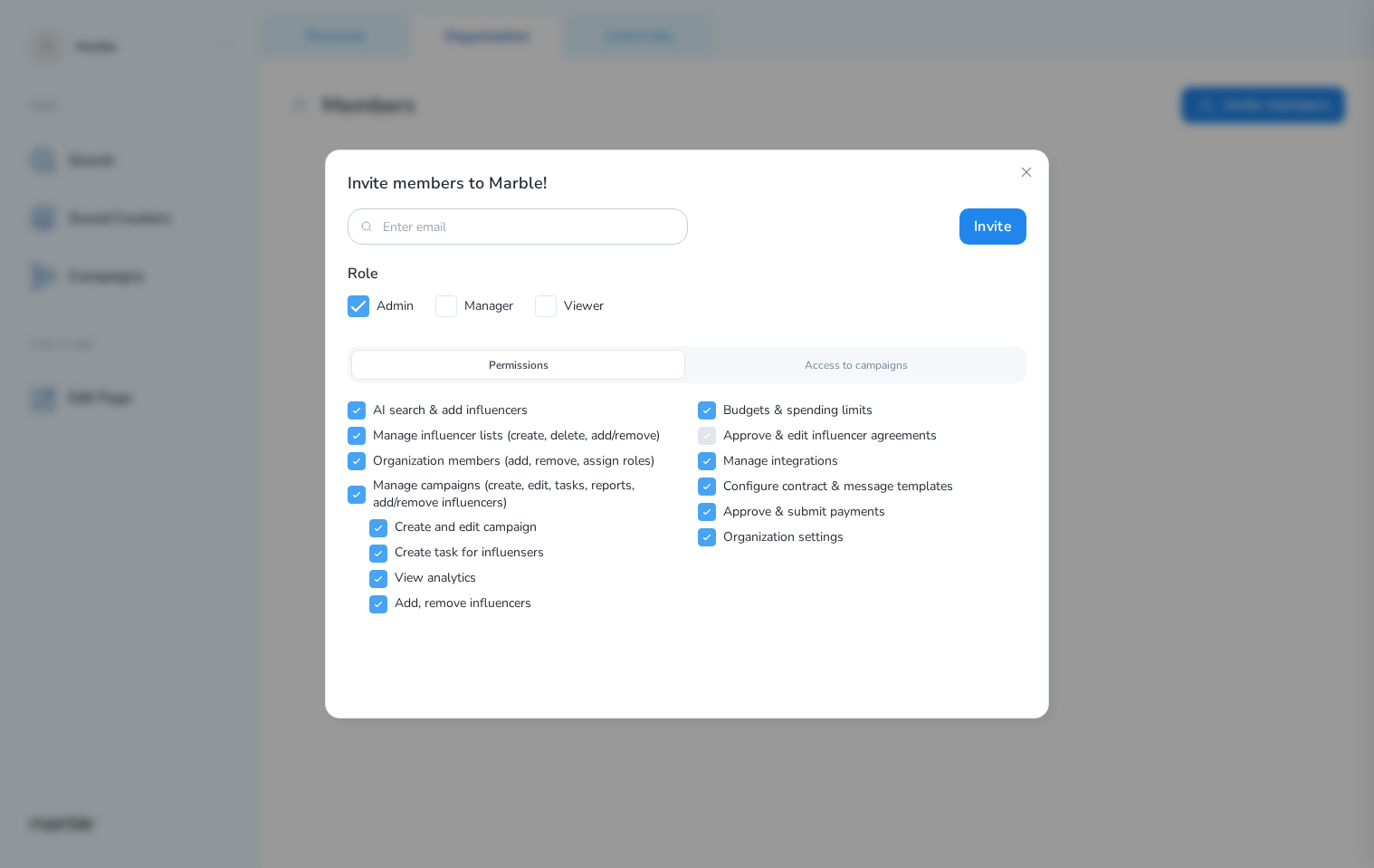
click at [922, 364] on div "Access to campaigns" at bounding box center [855, 364] width 334 height 30
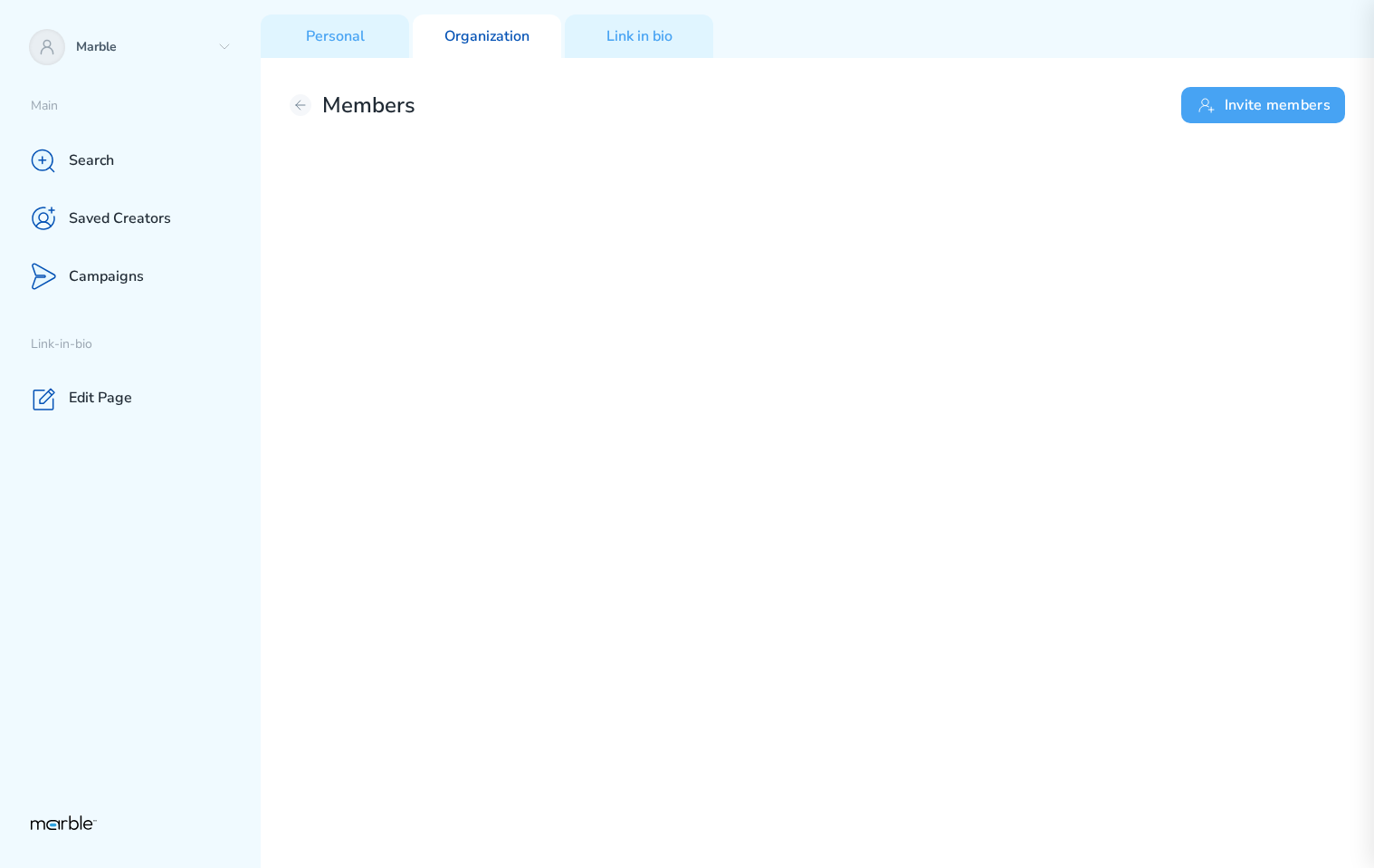
click at [1218, 117] on button "Invite members" at bounding box center [1263, 105] width 164 height 37
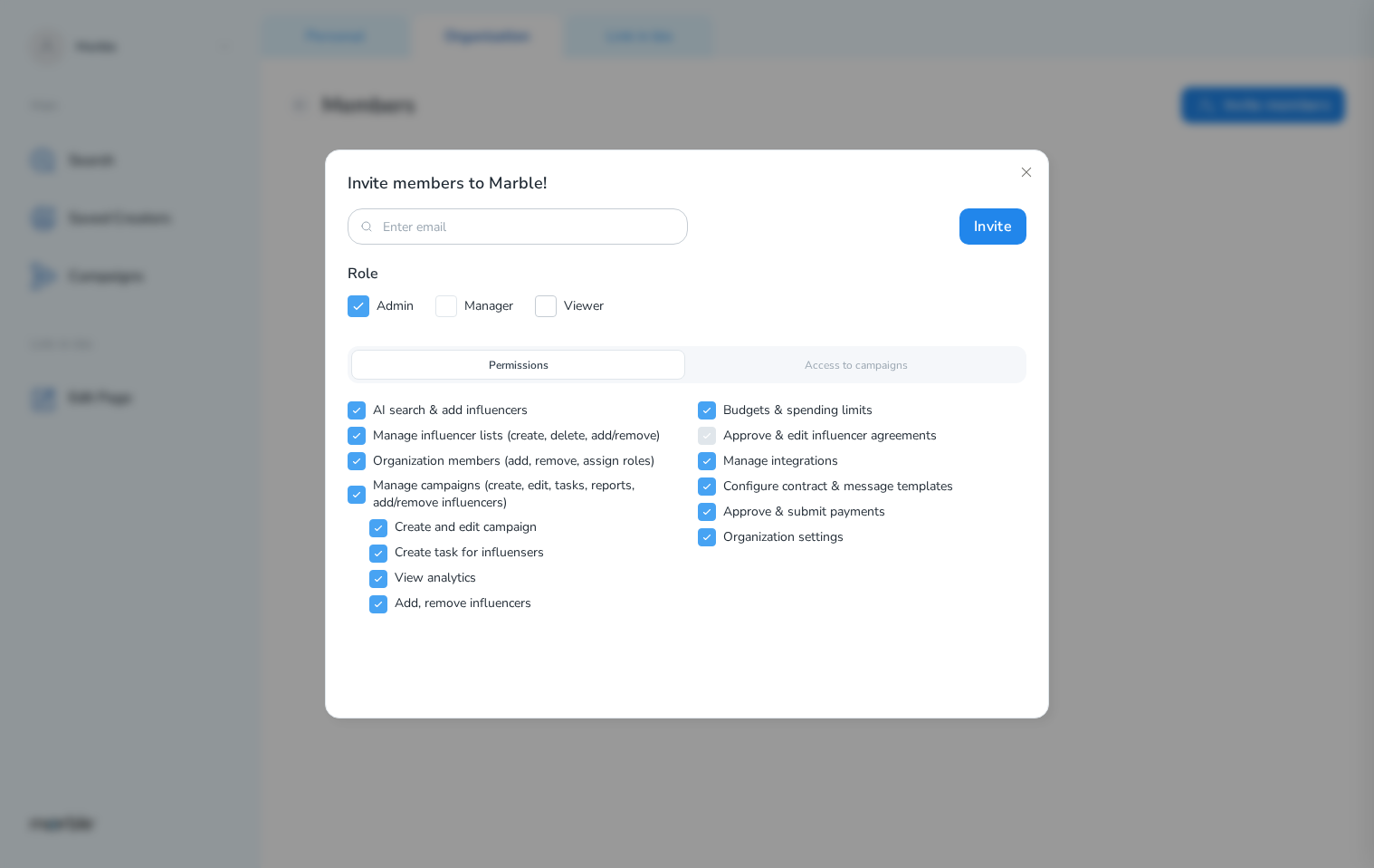
click at [546, 305] on icon at bounding box center [546, 306] width 14 height 14
click at [445, 313] on icon at bounding box center [445, 306] width 14 height 14
click at [355, 301] on icon at bounding box center [358, 306] width 14 height 14
click at [708, 435] on icon at bounding box center [706, 436] width 7 height 5
click at [741, 362] on div "Access to campaigns" at bounding box center [855, 364] width 334 height 30
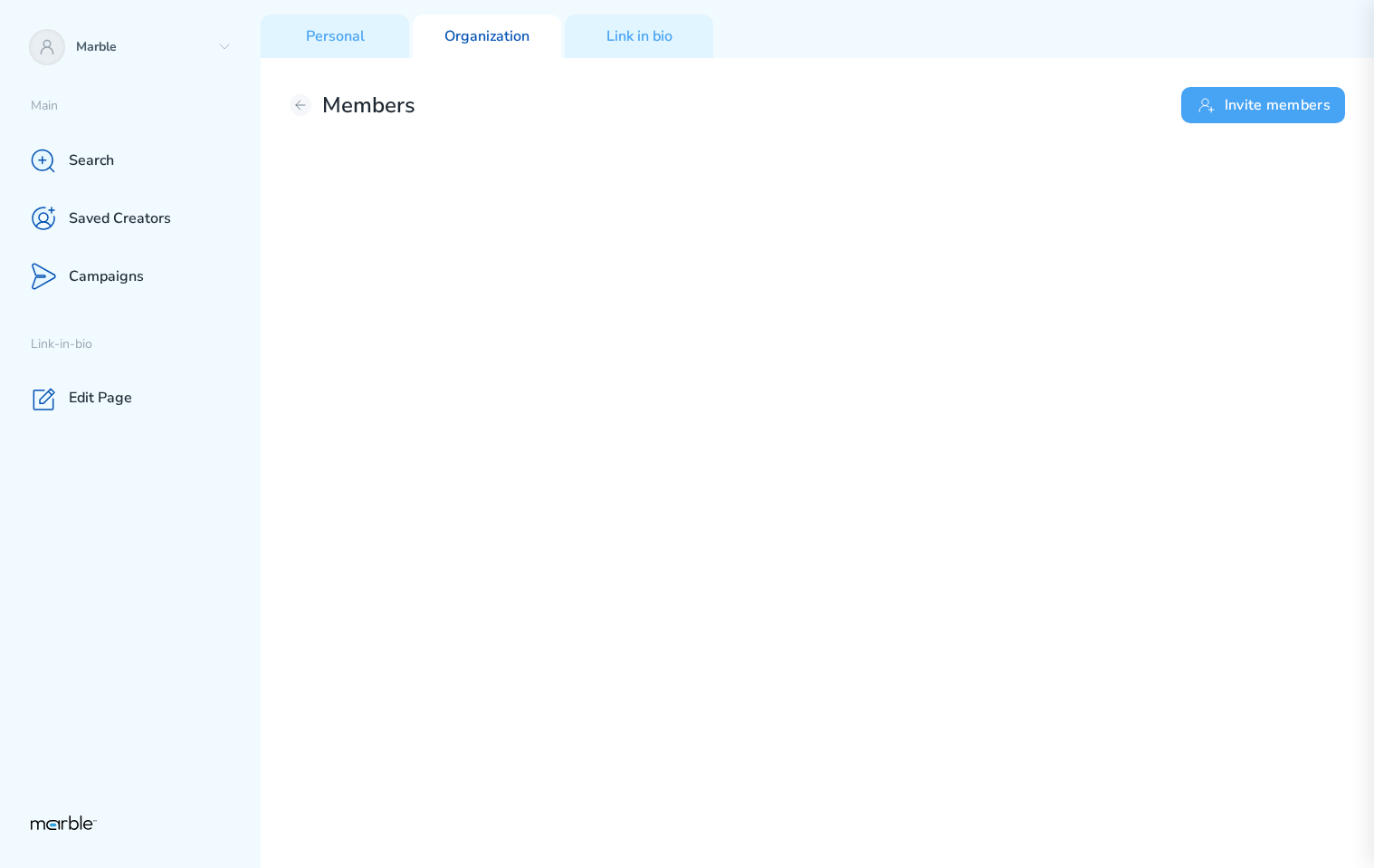
click at [1242, 107] on button "Invite members" at bounding box center [1263, 105] width 164 height 37
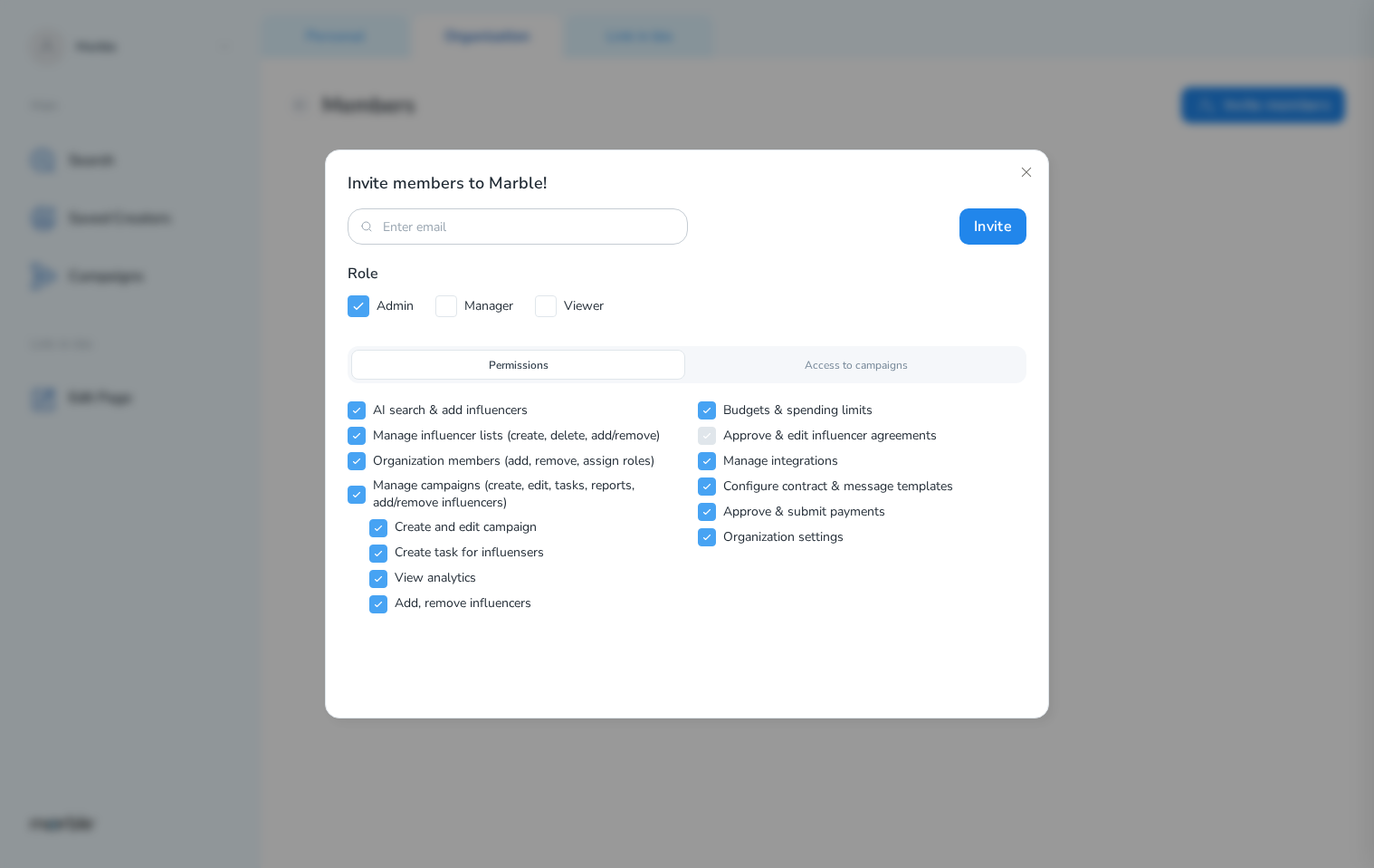
click at [820, 366] on p "Access to campaigns" at bounding box center [856, 365] width 103 height 16
